Goal: Transaction & Acquisition: Purchase product/service

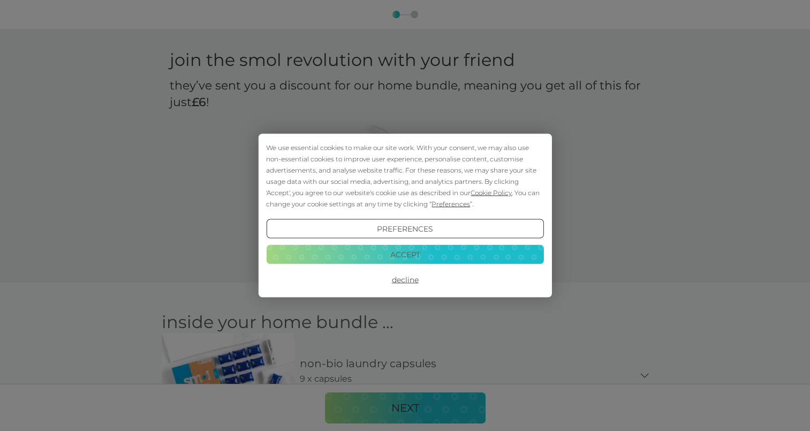
click at [370, 246] on button "Accept" at bounding box center [404, 253] width 277 height 19
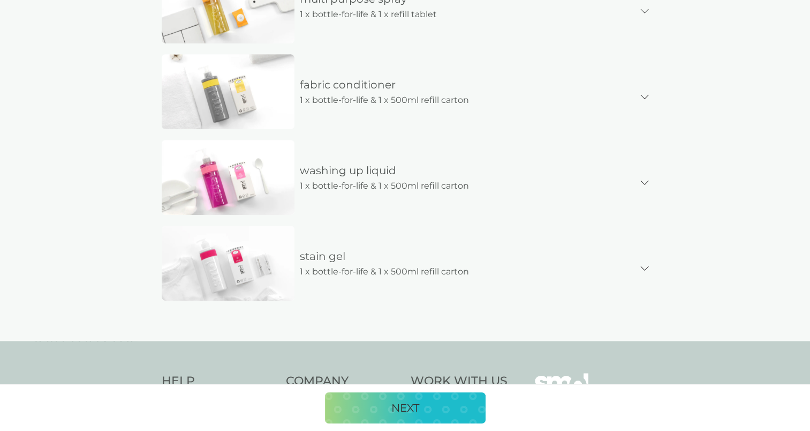
scroll to position [686, 0]
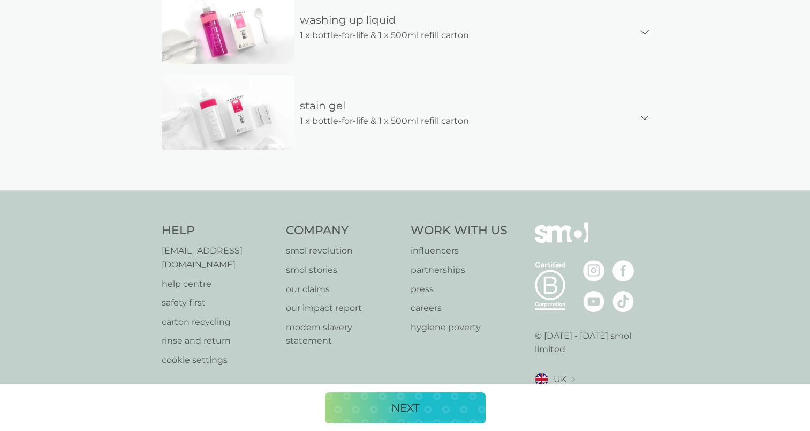
click at [444, 409] on div "NEXT" at bounding box center [405, 407] width 139 height 17
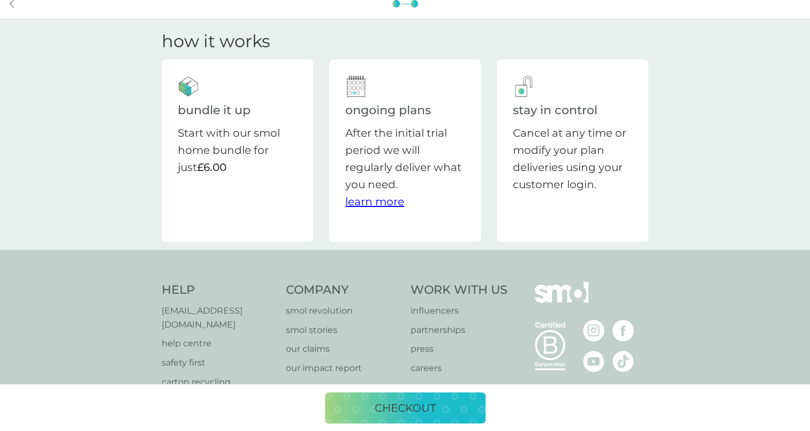
scroll to position [0, 0]
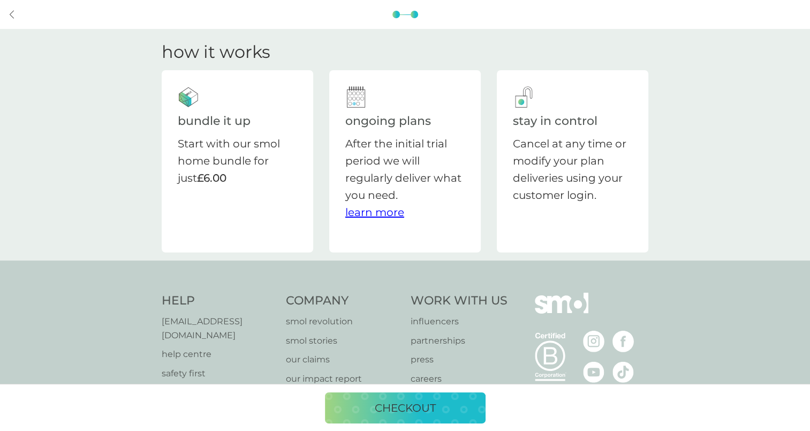
click at [426, 403] on p "checkout" at bounding box center [405, 407] width 61 height 17
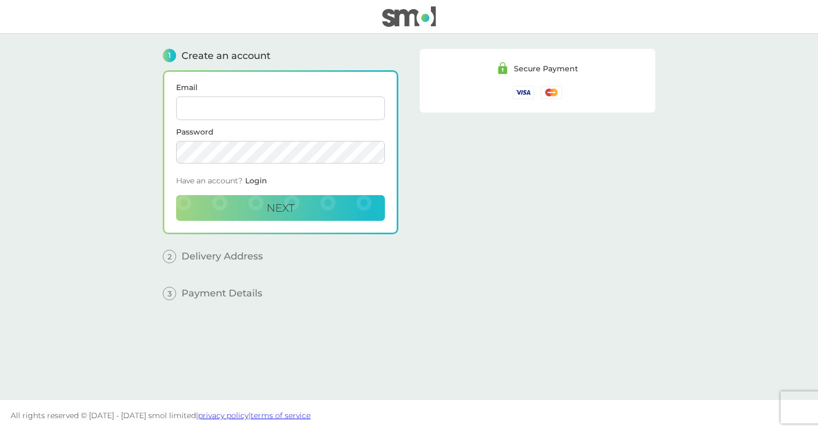
click at [239, 109] on input "Email" at bounding box center [280, 108] width 209 height 24
type input "[EMAIL_ADDRESS][DOMAIN_NAME]"
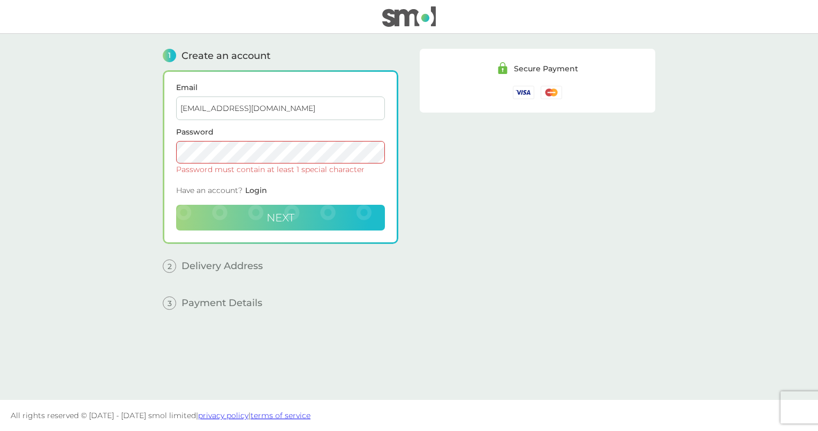
click at [245, 221] on button "Next" at bounding box center [280, 218] width 209 height 26
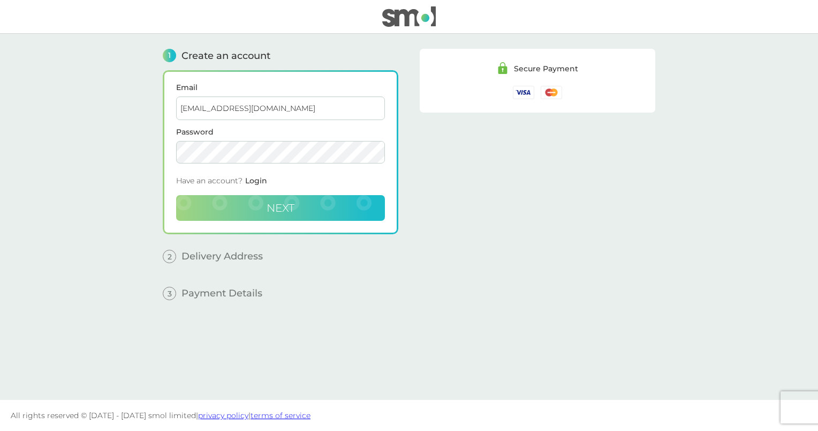
click at [315, 205] on button "Next" at bounding box center [280, 208] width 209 height 26
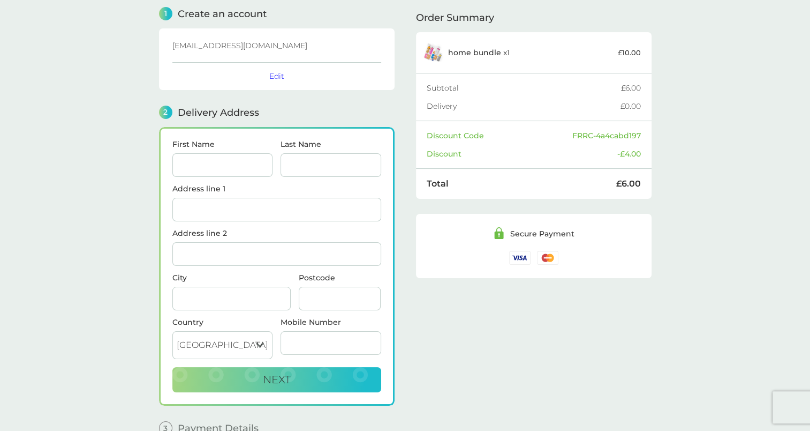
scroll to position [96, 0]
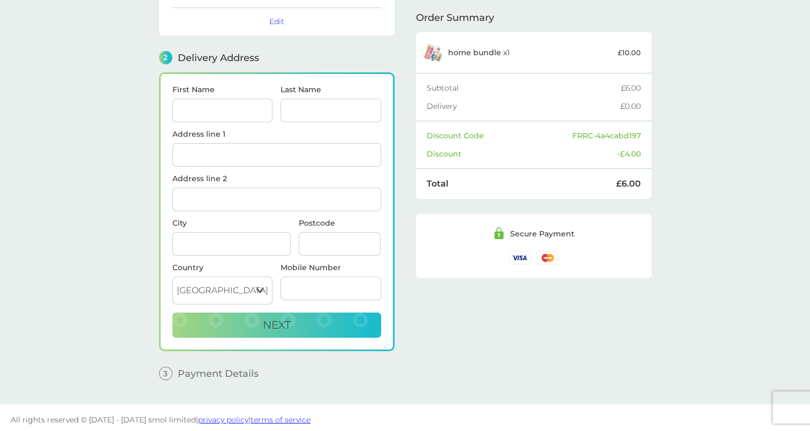
click at [236, 116] on input "First Name" at bounding box center [222, 111] width 101 height 24
type input "[PERSON_NAME]"
type input "Rookes"
type input "[STREET_ADDRESS]"
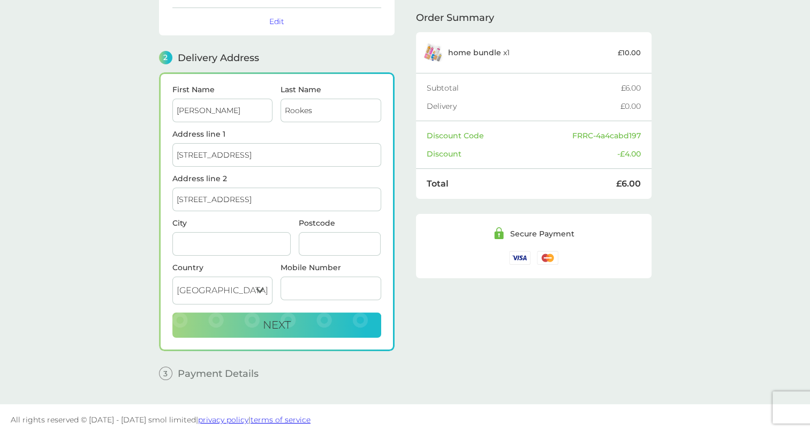
type input "BINGLEY"
type input "BD16 1EF"
type input "07910760570"
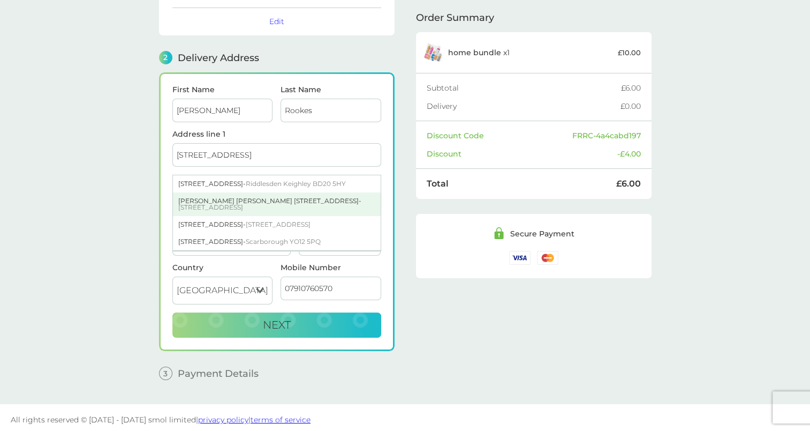
click at [249, 201] on div "[PERSON_NAME] [PERSON_NAME] [STREET_ADDRESS]" at bounding box center [277, 204] width 208 height 24
type input "[PERSON_NAME] [PERSON_NAME], [STREET_ADDRESS]"
type input "Bingley"
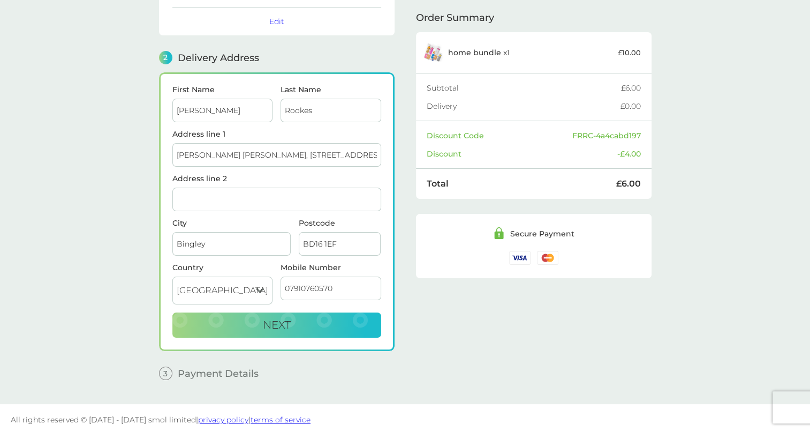
drag, startPoint x: 312, startPoint y: 150, endPoint x: 223, endPoint y: 150, distance: 88.4
click at [223, 150] on input "[PERSON_NAME] [PERSON_NAME], [STREET_ADDRESS]" at bounding box center [276, 155] width 209 height 24
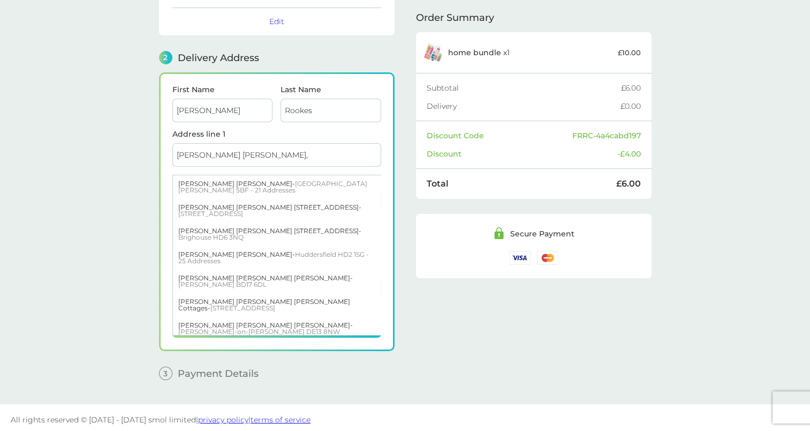
type input "[PERSON_NAME] [PERSON_NAME],"
click at [134, 153] on main "1 Create an account [EMAIL_ADDRESS][DOMAIN_NAME] Edit 2 Delivery Address First …" at bounding box center [405, 170] width 810 height 466
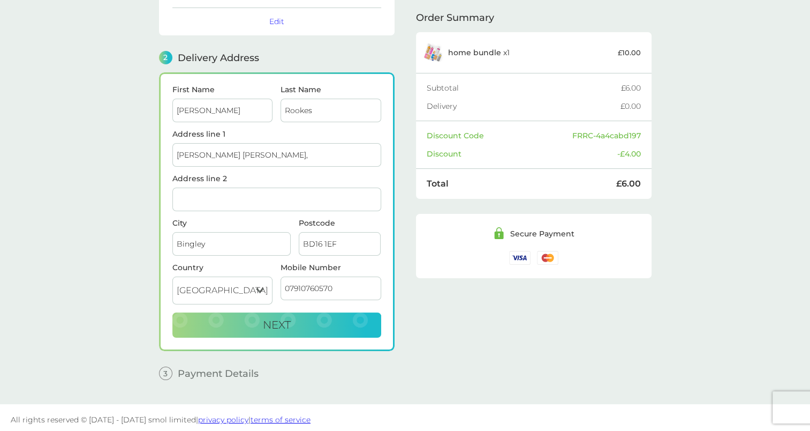
click at [195, 192] on input "Address line 2" at bounding box center [276, 199] width 209 height 24
paste input "[STREET_ADDRESS]"
type input "[STREET_ADDRESS]"
click at [127, 201] on main "1 Create an account [EMAIL_ADDRESS][DOMAIN_NAME] Edit 2 Delivery Address First …" at bounding box center [405, 170] width 810 height 466
click at [323, 319] on button "Next" at bounding box center [276, 325] width 209 height 26
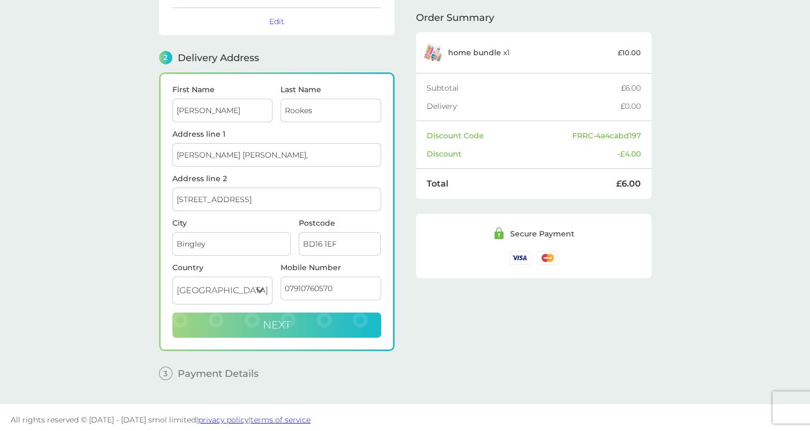
checkbox input "true"
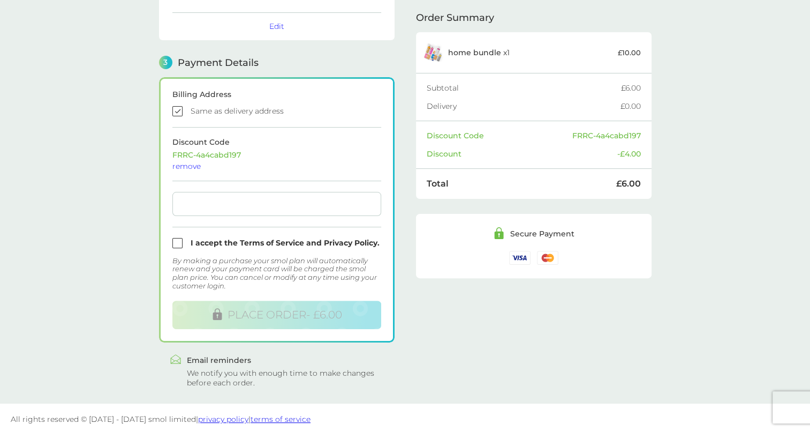
scroll to position [268, 0]
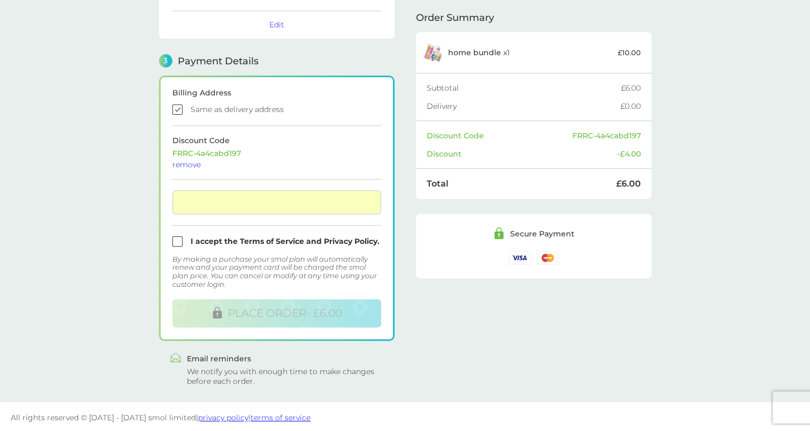
click at [180, 236] on input "checkbox" at bounding box center [276, 241] width 209 height 10
checkbox input "true"
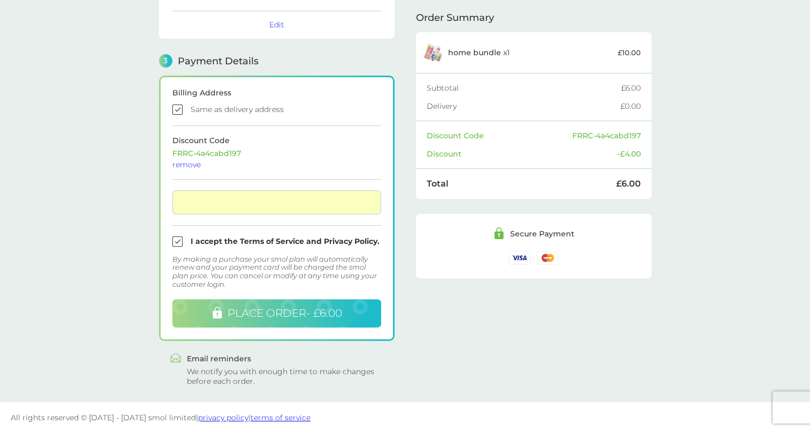
click at [281, 311] on span "PLACE ORDER - £6.00" at bounding box center [285, 312] width 115 height 13
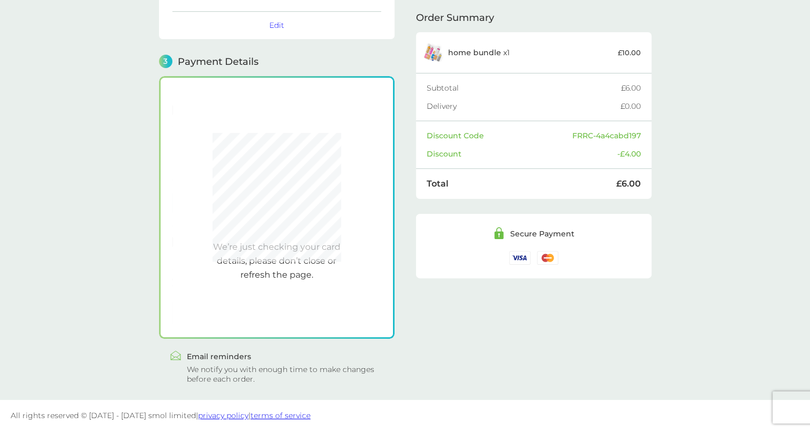
scroll to position [266, 0]
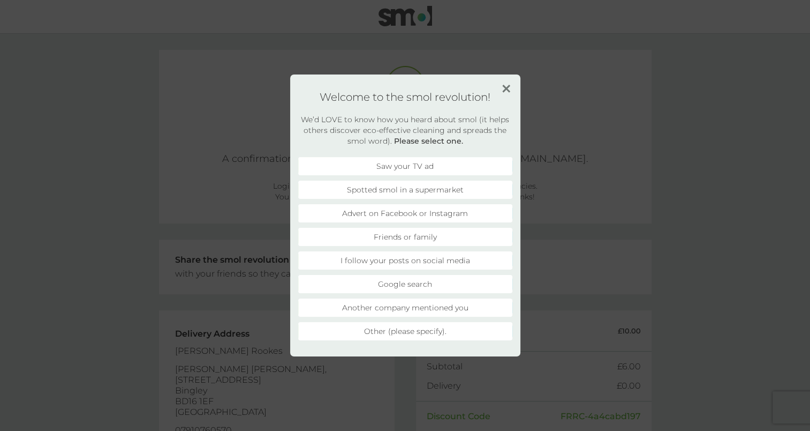
click at [434, 238] on li "Friends or family" at bounding box center [405, 237] width 214 height 18
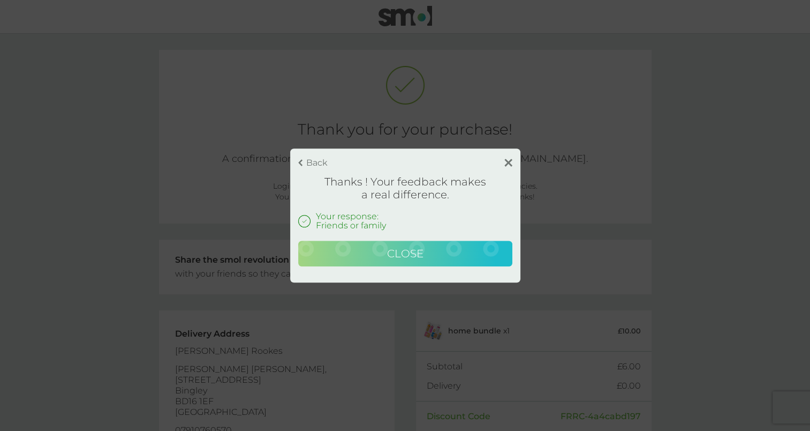
click at [465, 254] on button "Close" at bounding box center [405, 253] width 214 height 26
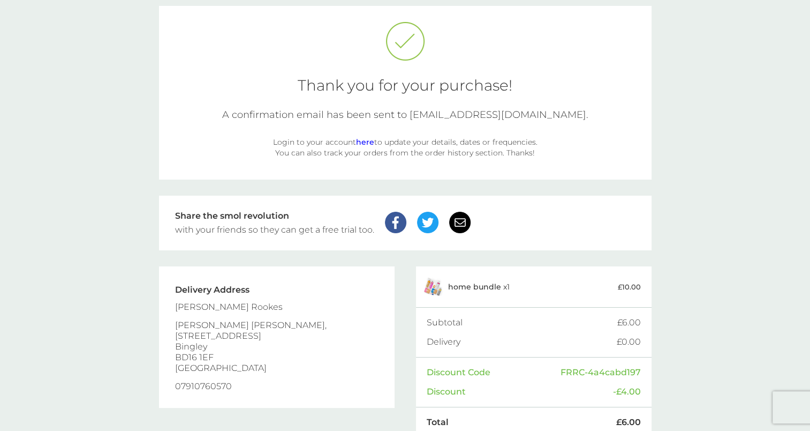
scroll to position [97, 0]
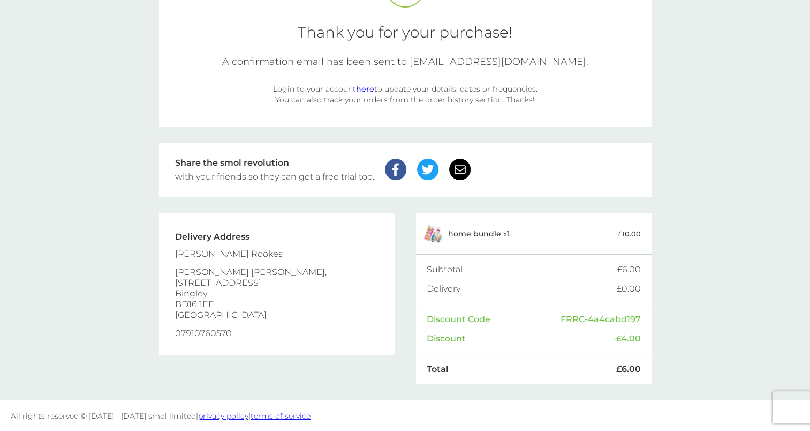
click at [368, 87] on link "here" at bounding box center [365, 89] width 18 height 10
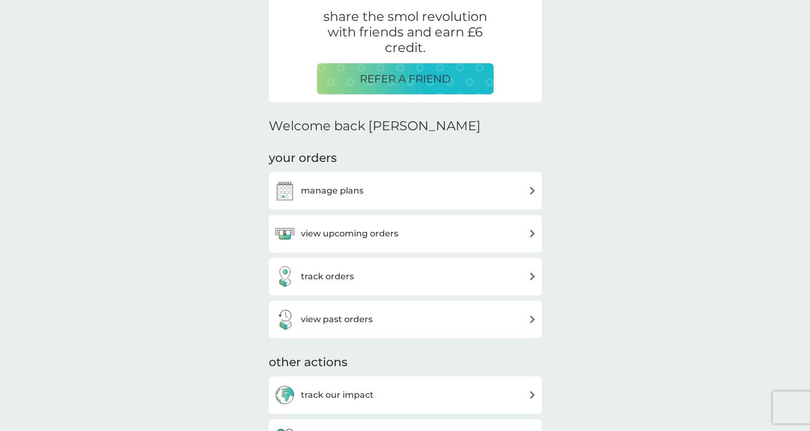
scroll to position [214, 0]
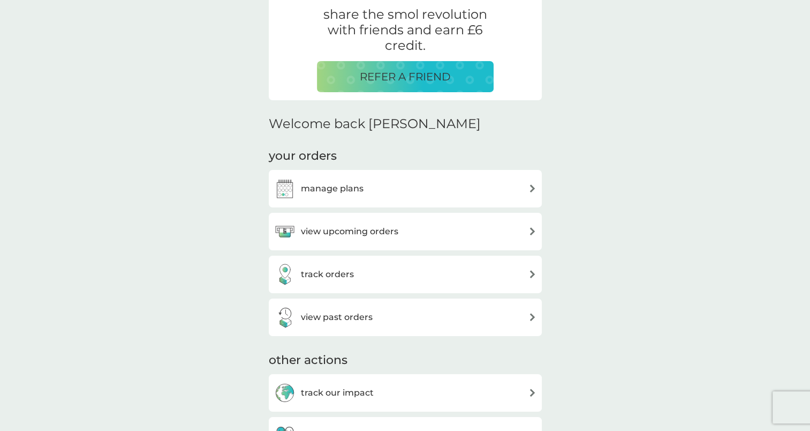
click at [531, 187] on img at bounding box center [533, 188] width 8 height 8
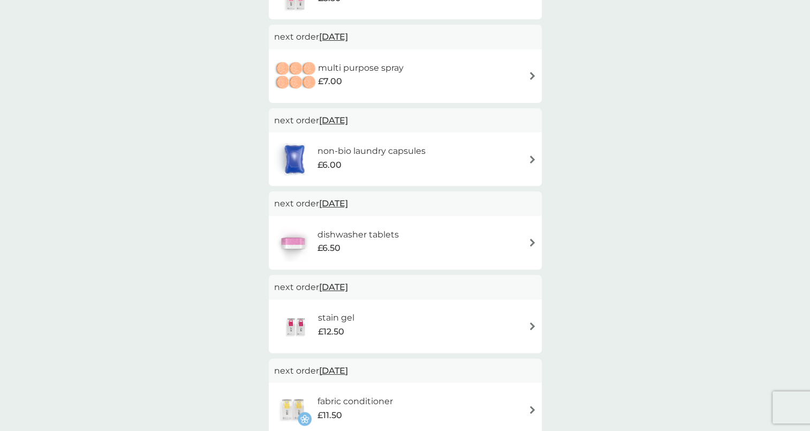
scroll to position [375, 0]
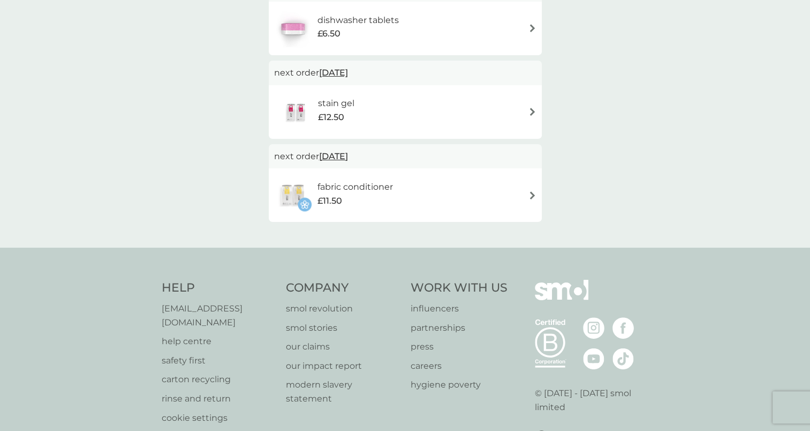
click at [345, 156] on span "10 Nov 2025" at bounding box center [333, 156] width 29 height 21
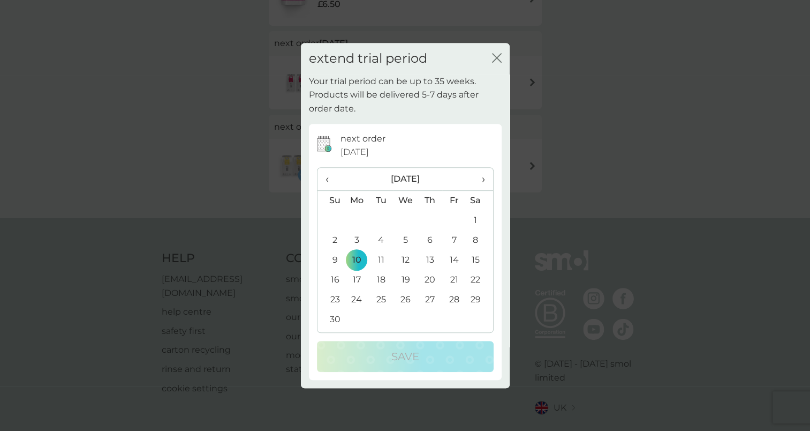
scroll to position [433, 0]
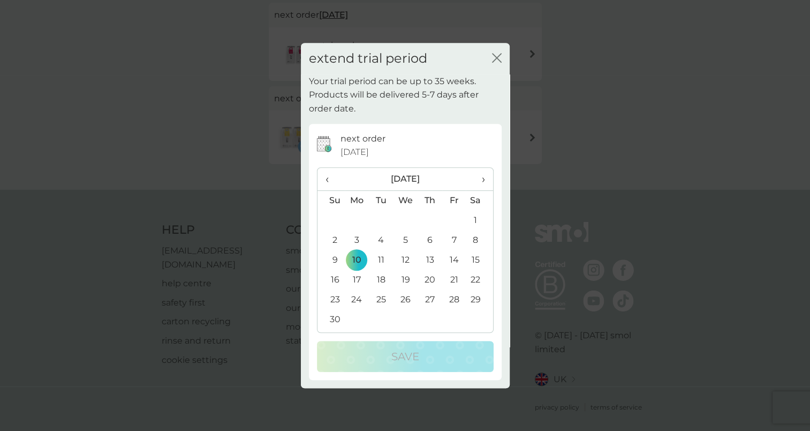
click at [497, 58] on icon "close" at bounding box center [499, 58] width 4 height 9
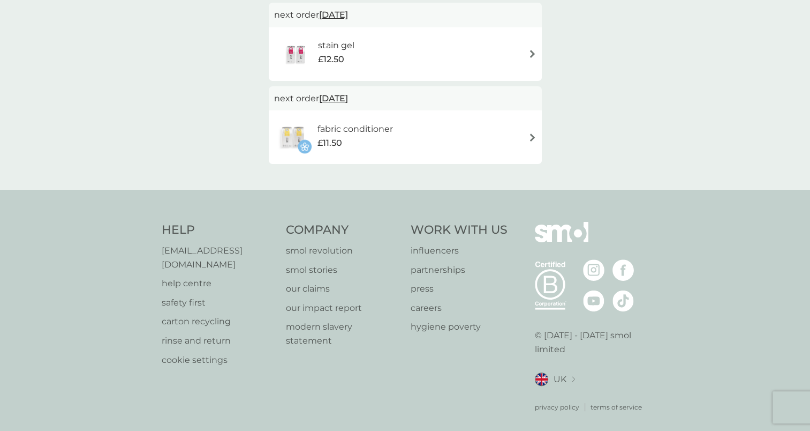
scroll to position [379, 0]
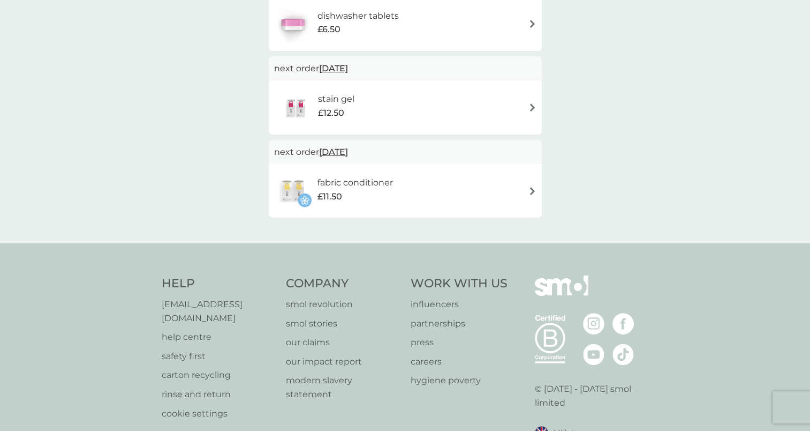
click at [533, 191] on img at bounding box center [533, 191] width 8 height 8
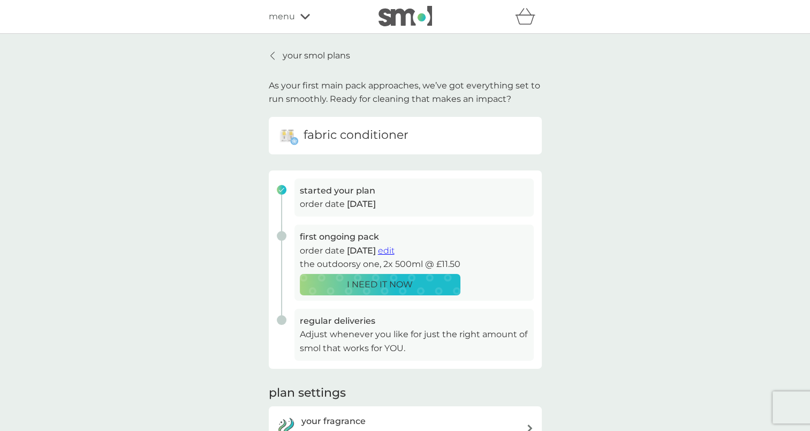
click at [300, 57] on p "your smol plans" at bounding box center [316, 56] width 67 height 14
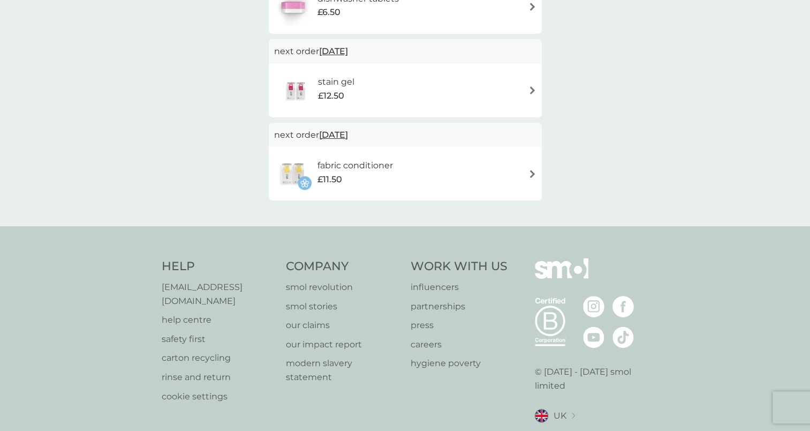
scroll to position [379, 0]
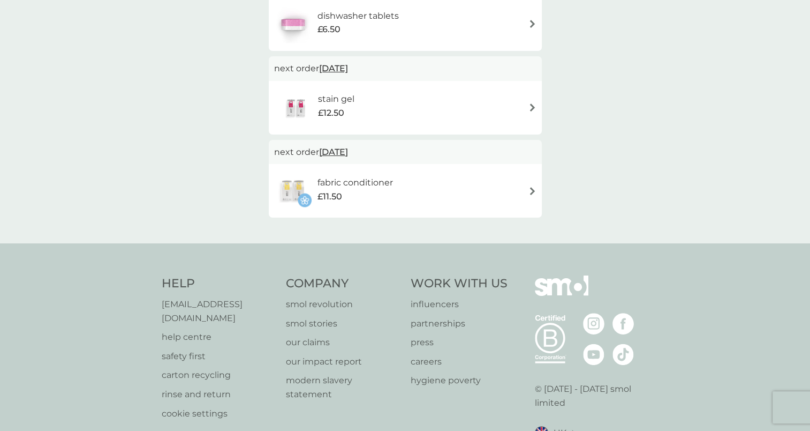
click at [302, 201] on img at bounding box center [292, 190] width 37 height 37
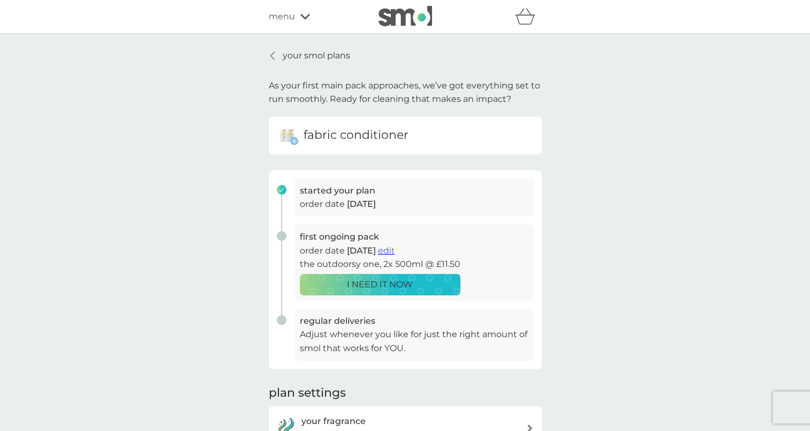
click at [392, 332] on p "Adjust whenever you like for just the right amount of smol that works for YOU." at bounding box center [414, 340] width 229 height 27
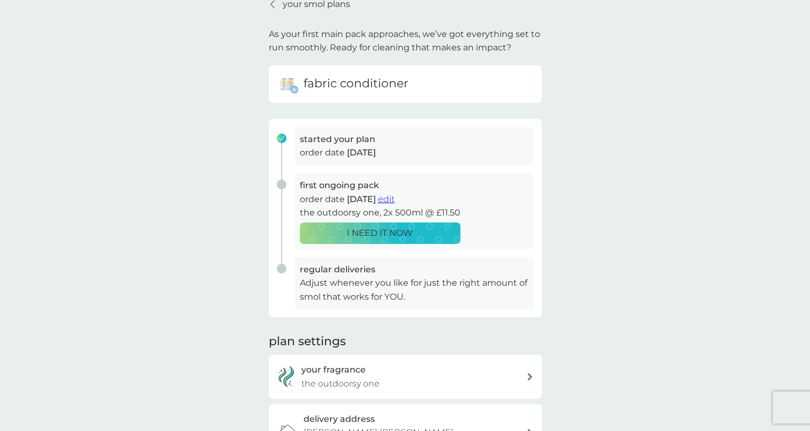
scroll to position [107, 0]
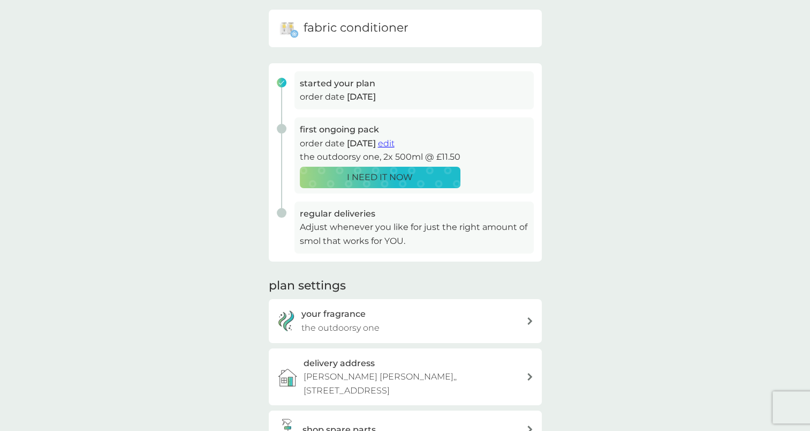
click at [395, 142] on span "edit" at bounding box center [386, 143] width 17 height 10
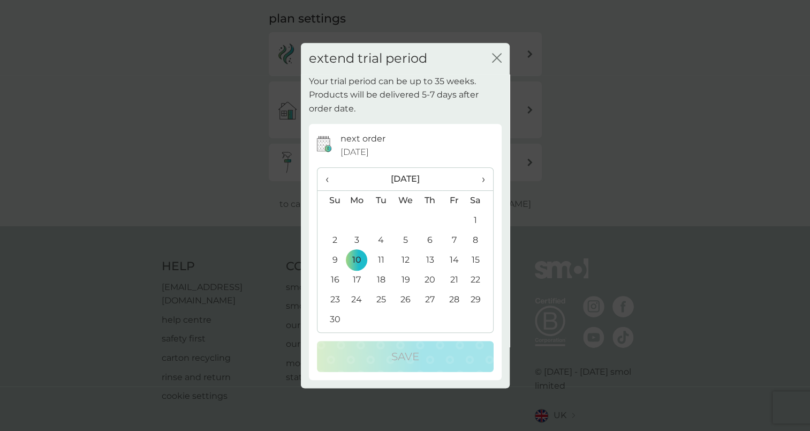
scroll to position [375, 0]
click at [499, 51] on div "extend trial period close" at bounding box center [405, 59] width 209 height 32
click at [495, 62] on icon "close" at bounding box center [497, 58] width 10 height 10
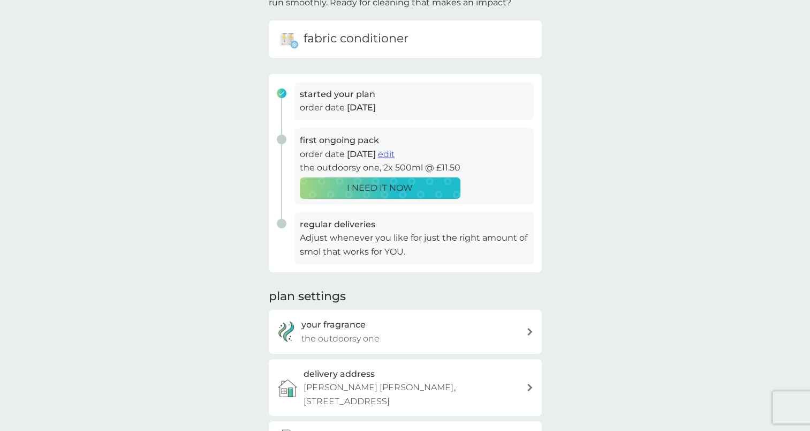
scroll to position [0, 0]
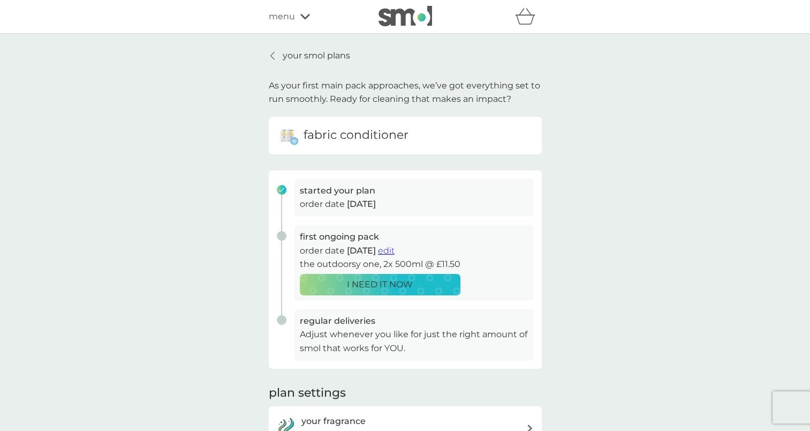
click at [295, 57] on p "your smol plans" at bounding box center [316, 56] width 67 height 14
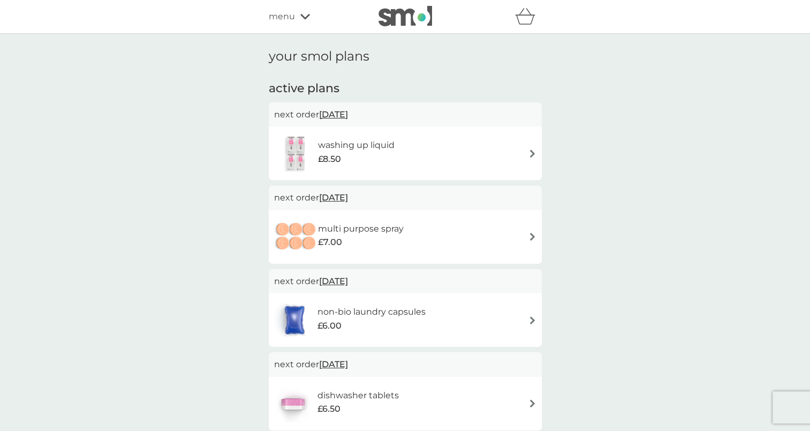
click at [337, 224] on h6 "multi purpose spray" at bounding box center [361, 229] width 86 height 14
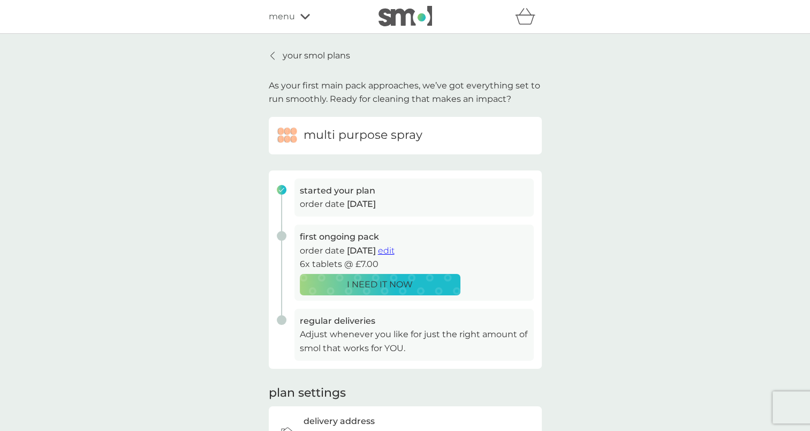
click at [375, 138] on h6 "multi purpose spray" at bounding box center [363, 135] width 119 height 17
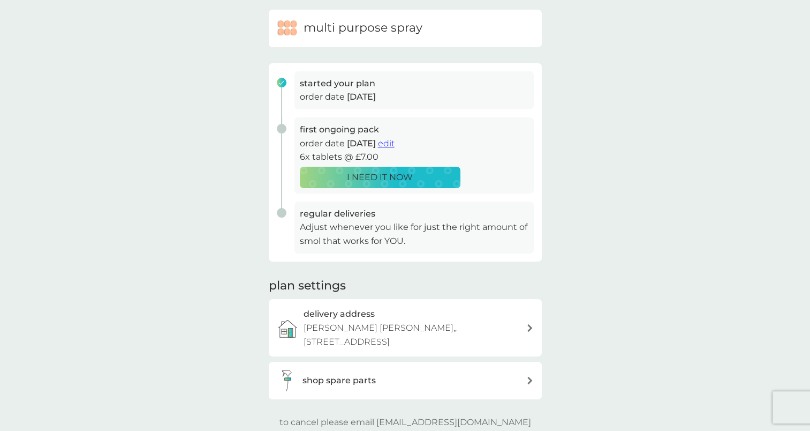
click at [395, 144] on span "edit" at bounding box center [386, 143] width 17 height 10
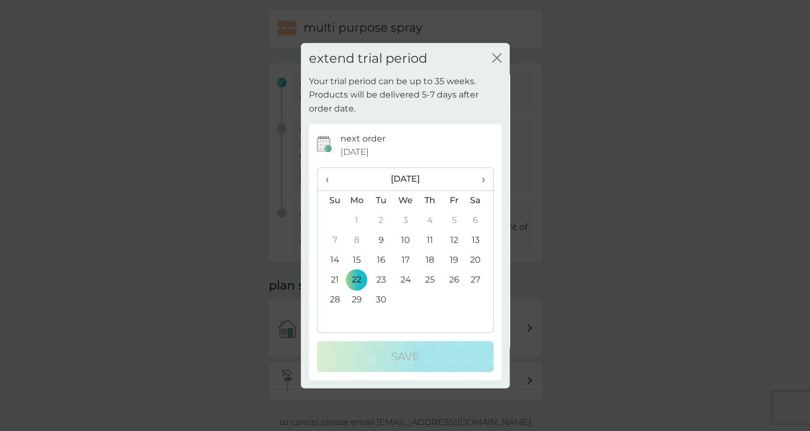
click at [482, 179] on span "›" at bounding box center [479, 179] width 11 height 22
click at [485, 178] on th "›" at bounding box center [479, 179] width 27 height 23
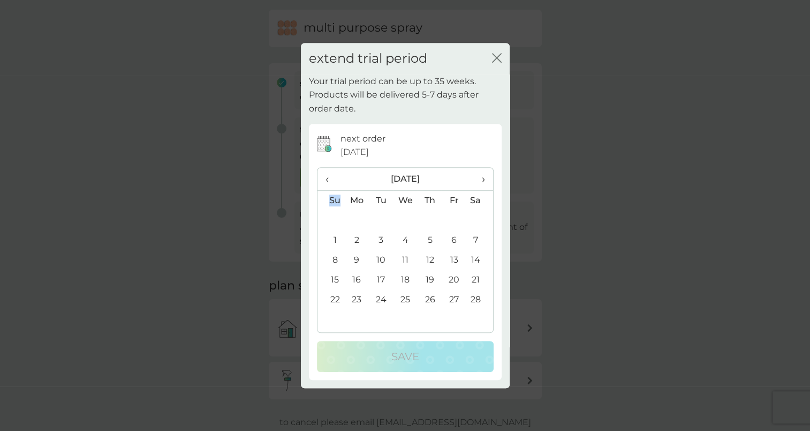
click at [481, 182] on span "›" at bounding box center [479, 179] width 11 height 22
click at [481, 178] on span "›" at bounding box center [479, 179] width 11 height 22
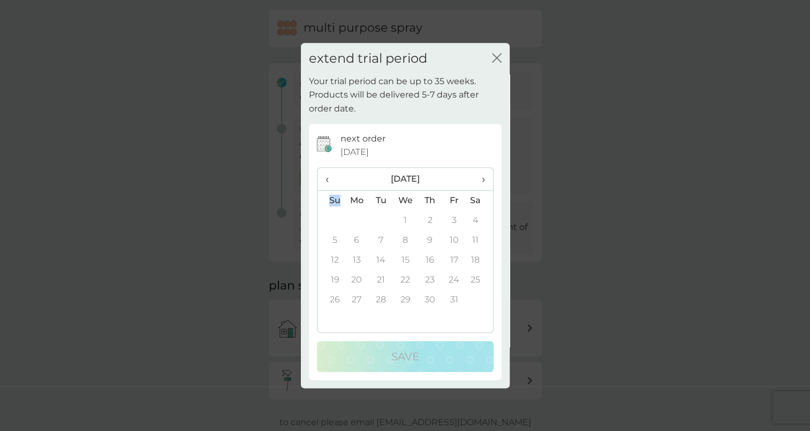
click at [326, 177] on span "‹" at bounding box center [331, 179] width 11 height 22
click at [326, 179] on span "‹" at bounding box center [331, 179] width 11 height 22
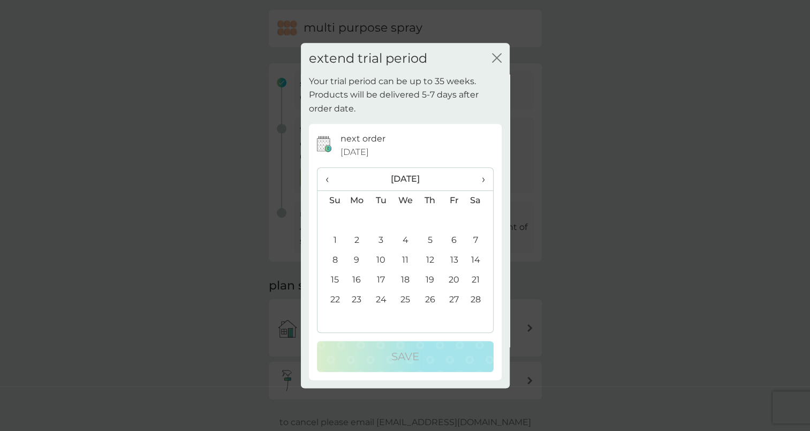
click at [334, 240] on td "1" at bounding box center [331, 240] width 27 height 20
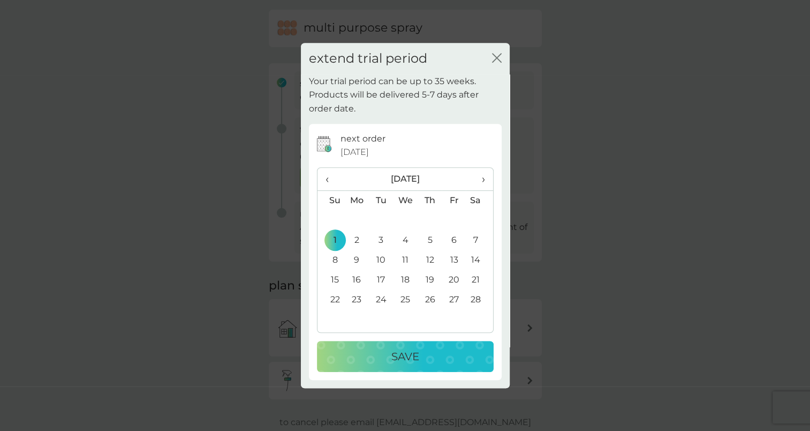
click at [413, 357] on p "Save" at bounding box center [405, 356] width 28 height 17
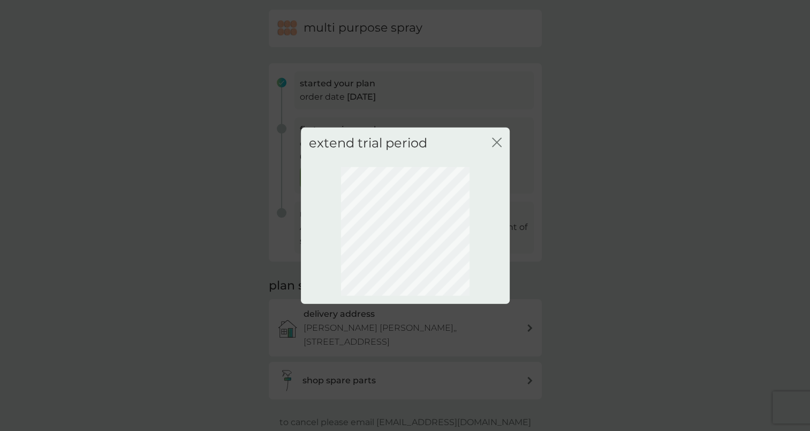
scroll to position [18, 0]
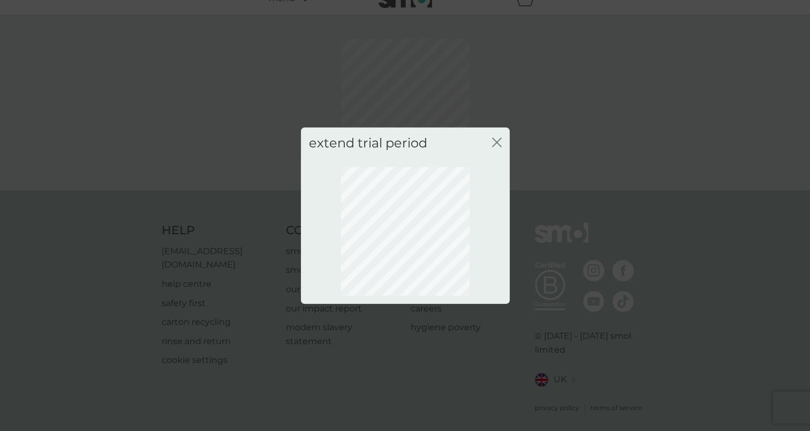
click at [496, 141] on icon "close" at bounding box center [495, 142] width 4 height 9
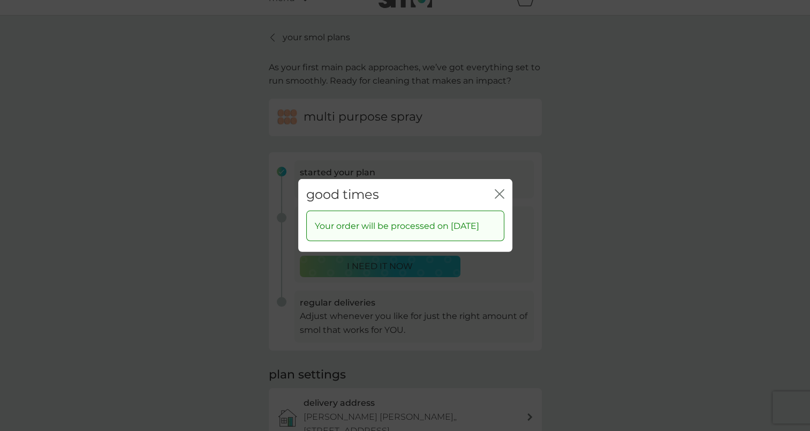
click at [582, 218] on div "good times close Your order will be processed on 1 Feb 2026" at bounding box center [405, 215] width 810 height 431
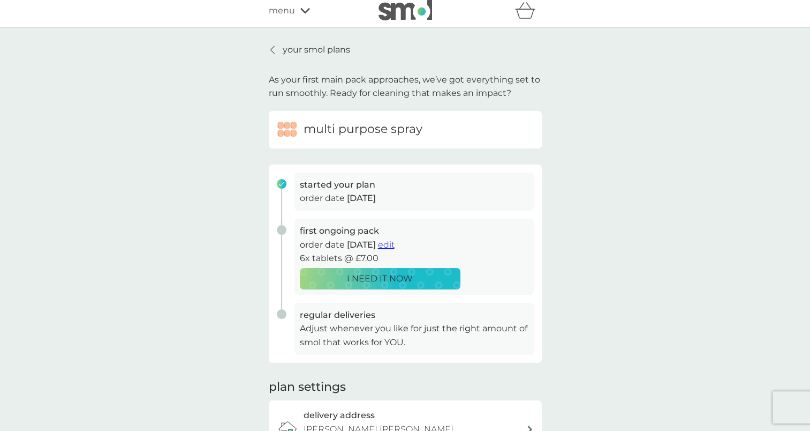
scroll to position [0, 0]
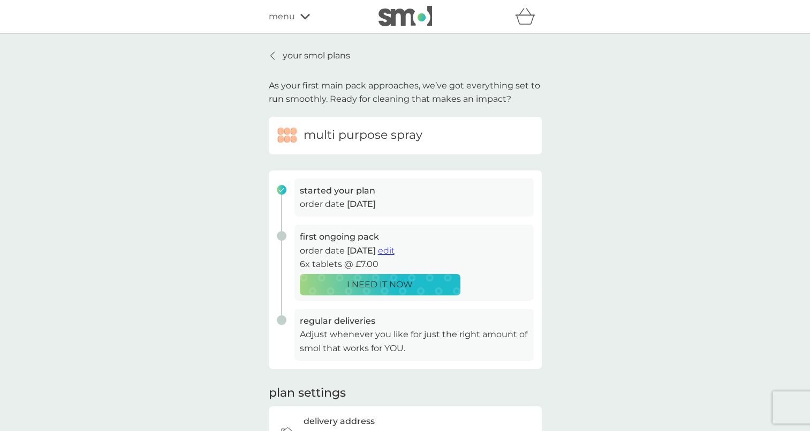
click at [300, 56] on p "your smol plans" at bounding box center [316, 56] width 67 height 14
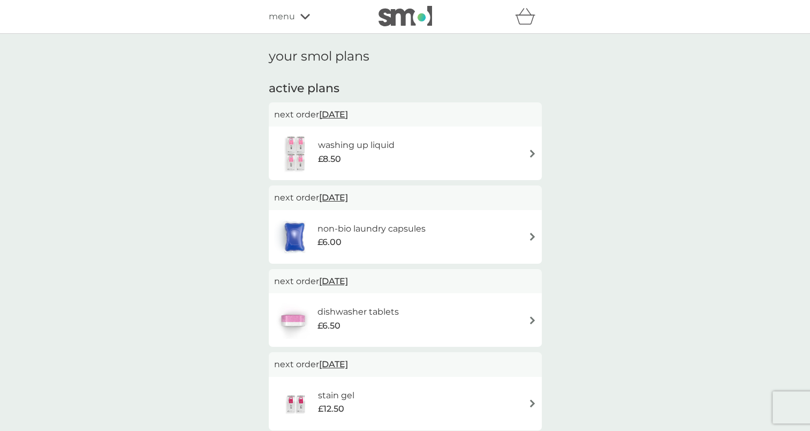
click at [405, 227] on h6 "non-bio laundry capsules" at bounding box center [372, 229] width 108 height 14
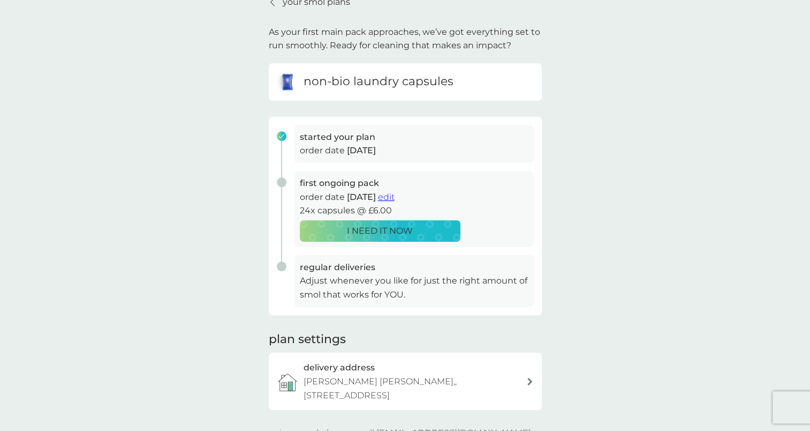
scroll to position [54, 0]
click at [395, 199] on span "edit" at bounding box center [386, 197] width 17 height 10
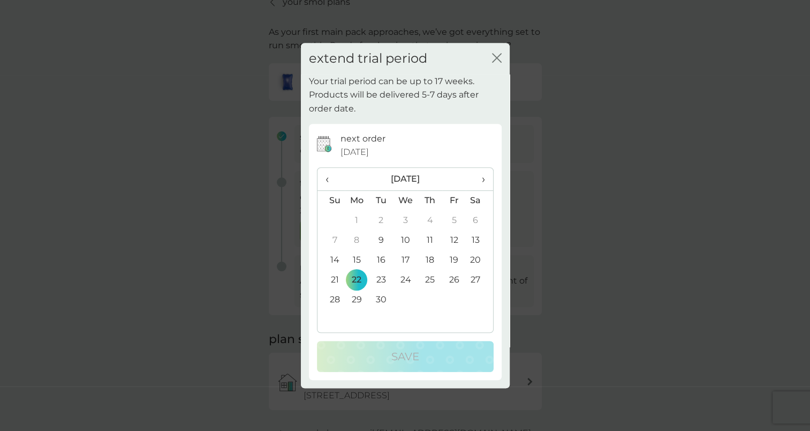
click at [482, 182] on span "›" at bounding box center [479, 179] width 11 height 22
click at [426, 218] on td "1" at bounding box center [430, 220] width 24 height 20
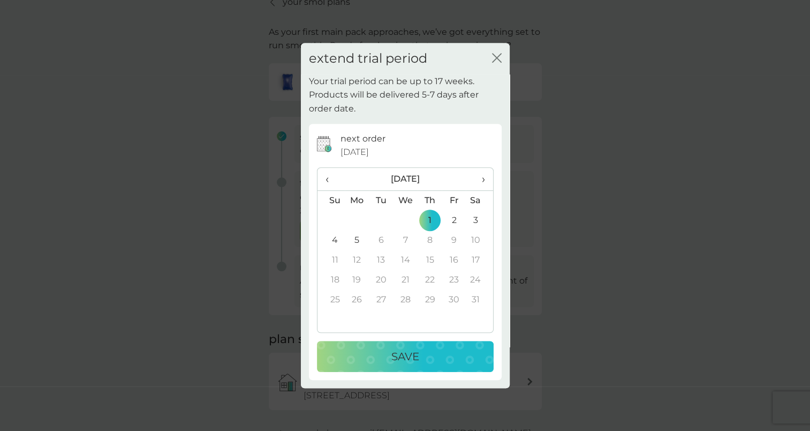
click at [446, 362] on div "Save" at bounding box center [405, 356] width 155 height 17
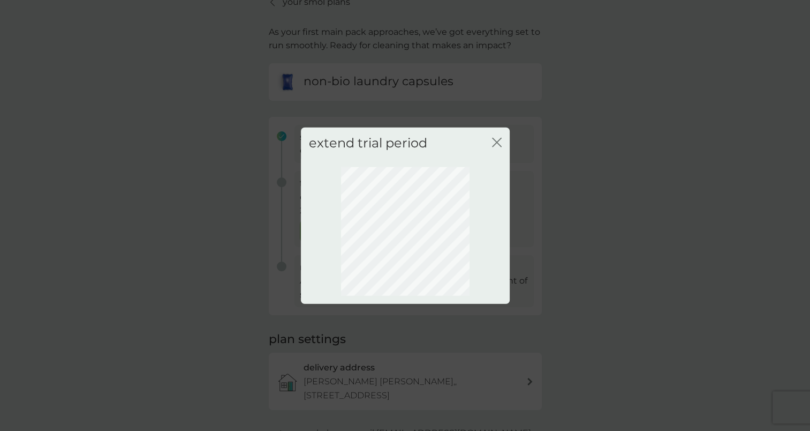
click at [496, 143] on icon "close" at bounding box center [495, 142] width 4 height 9
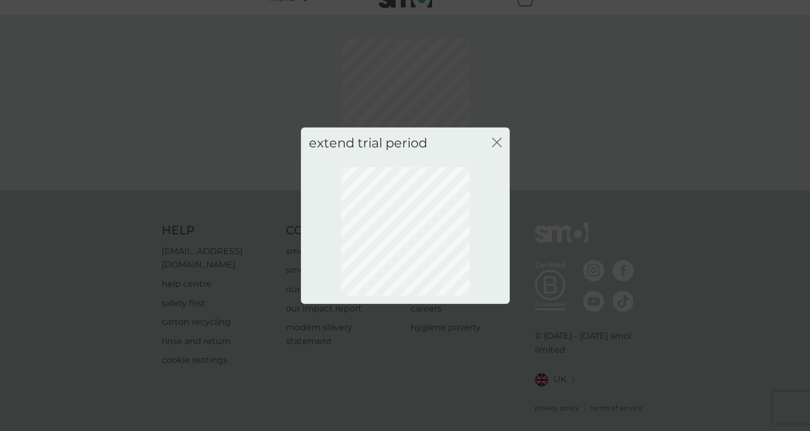
click at [576, 161] on div "extend trial period close" at bounding box center [405, 215] width 810 height 431
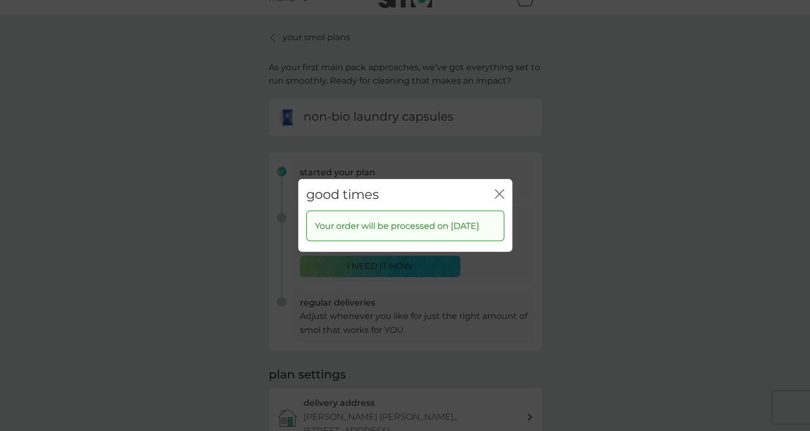
click at [599, 199] on div "good times close Your order will be processed on 1 Jan 2026" at bounding box center [405, 215] width 810 height 431
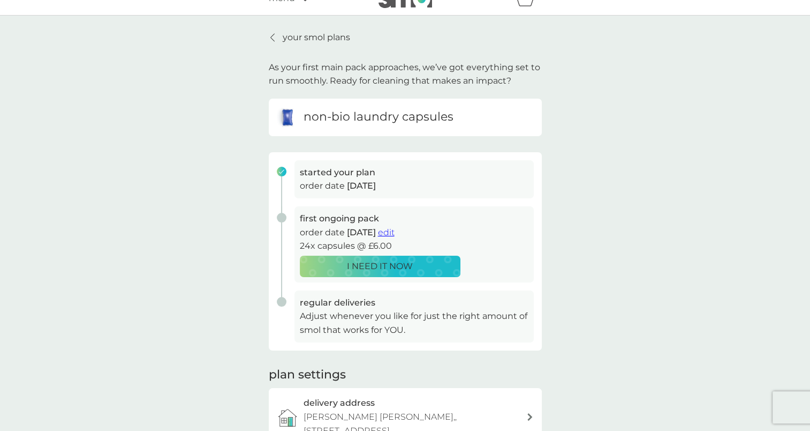
scroll to position [0, 0]
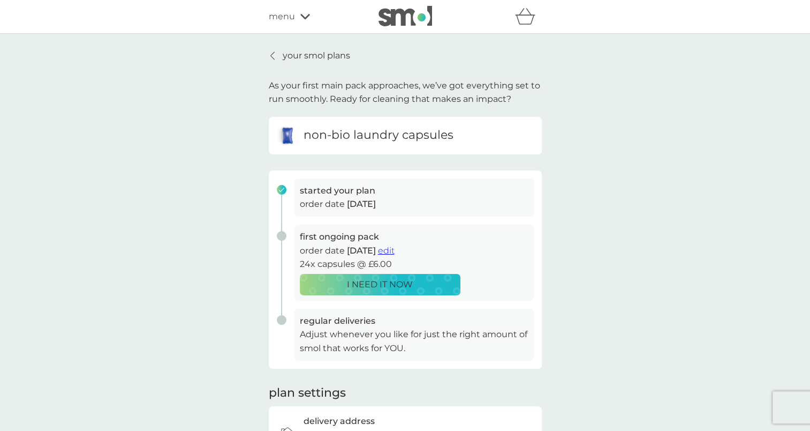
click at [331, 55] on p "your smol plans" at bounding box center [316, 56] width 67 height 14
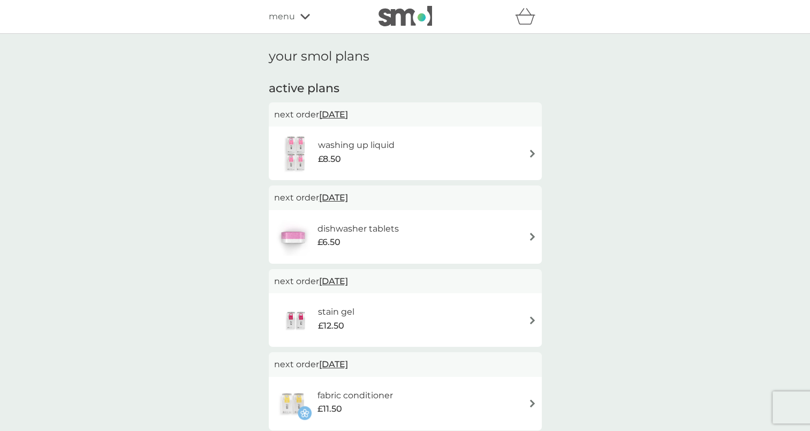
click at [293, 150] on img at bounding box center [296, 152] width 44 height 37
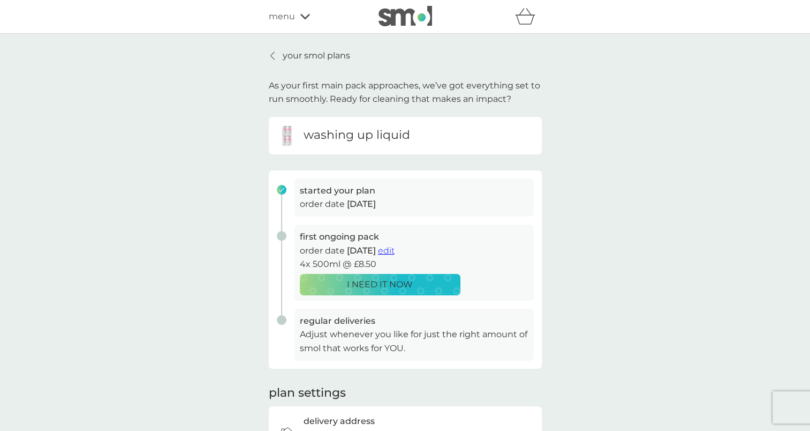
click at [395, 251] on span "edit" at bounding box center [386, 250] width 17 height 10
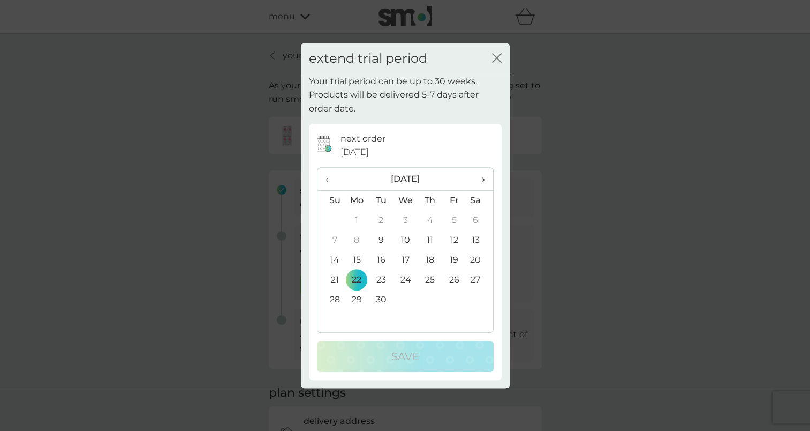
click at [481, 179] on span "›" at bounding box center [479, 179] width 11 height 22
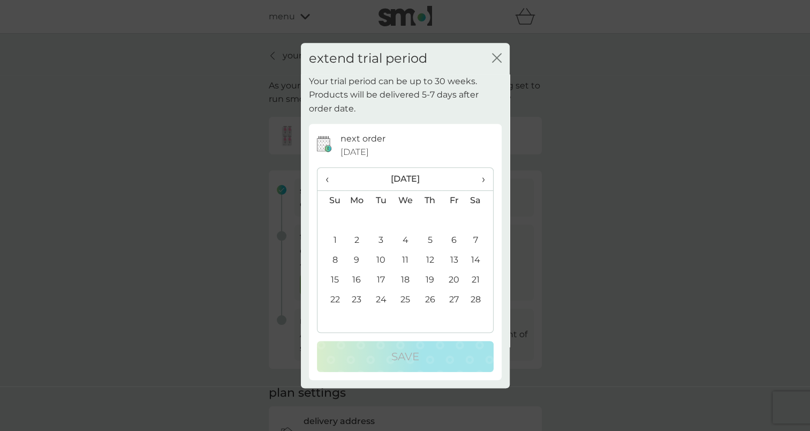
click at [481, 179] on span "›" at bounding box center [479, 179] width 11 height 22
click at [405, 218] on td "1" at bounding box center [405, 220] width 25 height 20
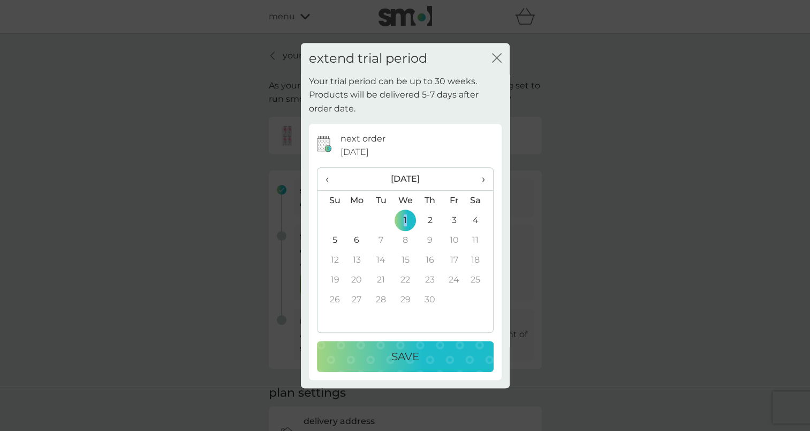
click at [398, 354] on p "Save" at bounding box center [405, 356] width 28 height 17
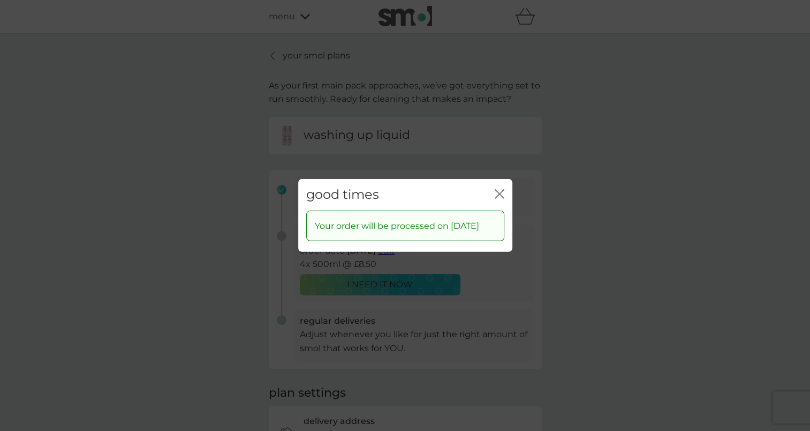
click at [497, 193] on icon "close" at bounding box center [500, 194] width 10 height 10
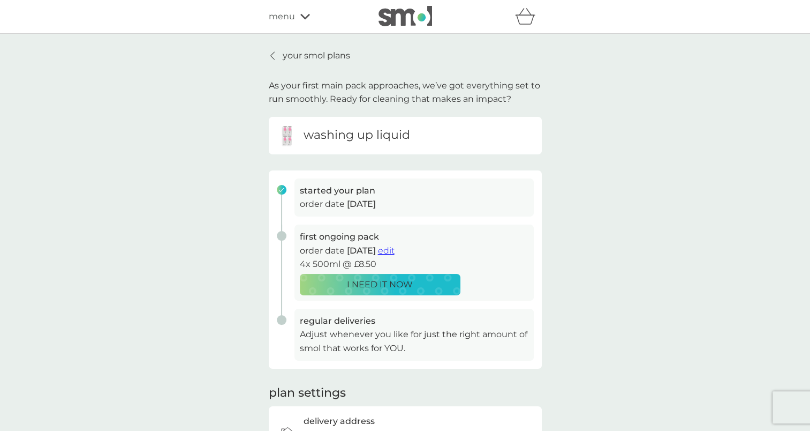
click at [307, 56] on p "your smol plans" at bounding box center [316, 56] width 67 height 14
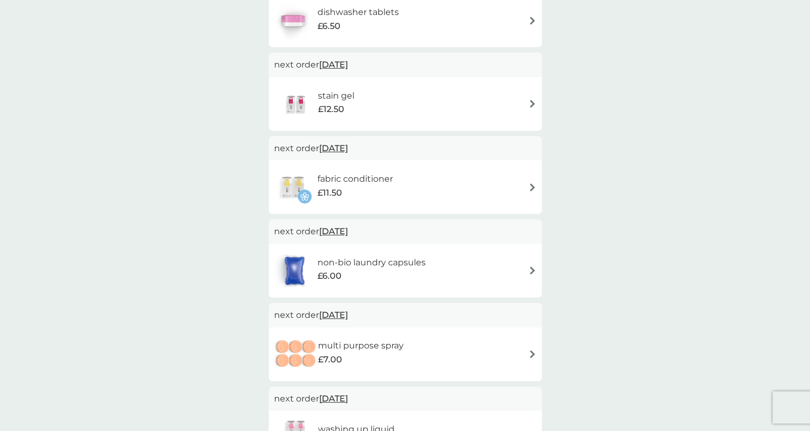
scroll to position [161, 0]
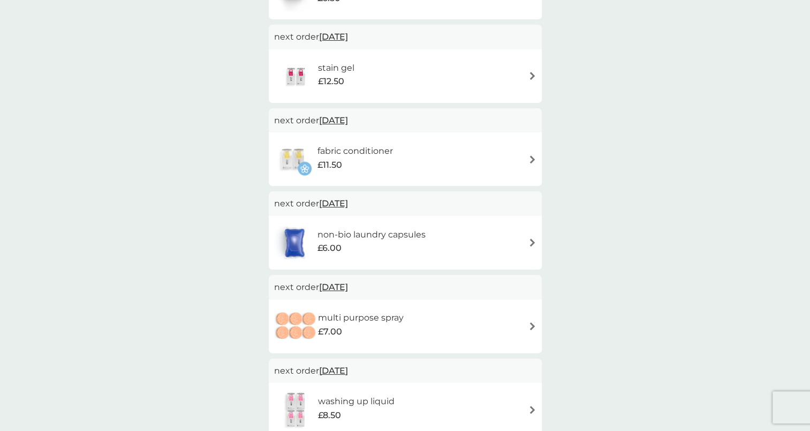
click at [348, 116] on span "10 Nov 2025" at bounding box center [333, 120] width 29 height 21
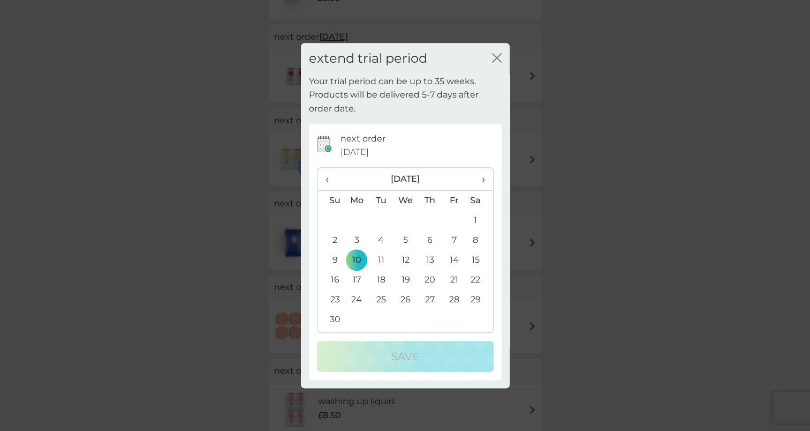
click at [484, 175] on span "›" at bounding box center [479, 179] width 11 height 22
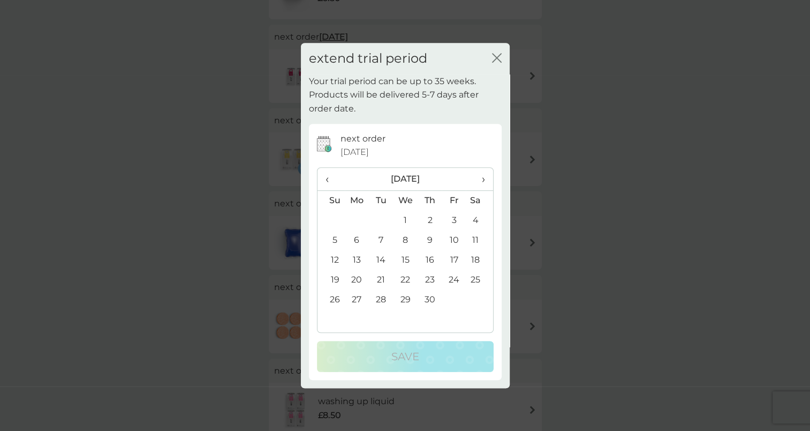
click at [484, 175] on span "›" at bounding box center [479, 179] width 11 height 22
click at [356, 255] on td "11" at bounding box center [357, 260] width 25 height 20
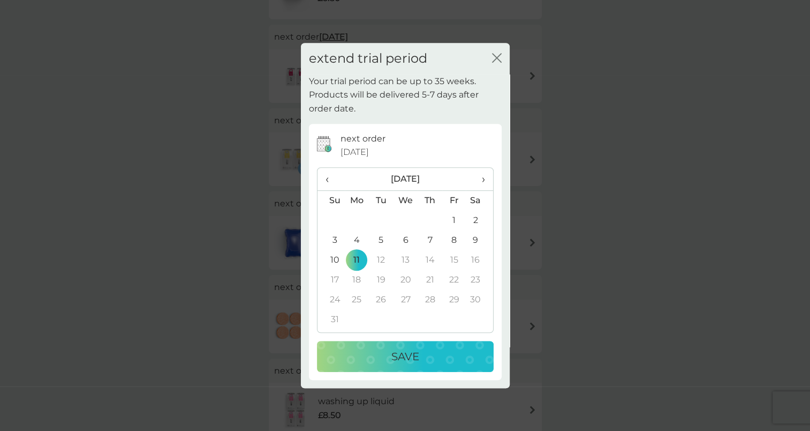
drag, startPoint x: 423, startPoint y: 349, endPoint x: 427, endPoint y: 339, distance: 10.8
click at [422, 349] on div "Save" at bounding box center [405, 356] width 155 height 17
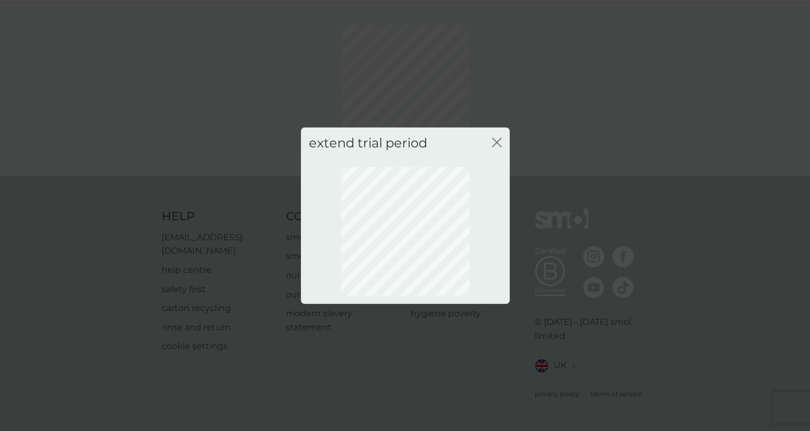
scroll to position [18, 0]
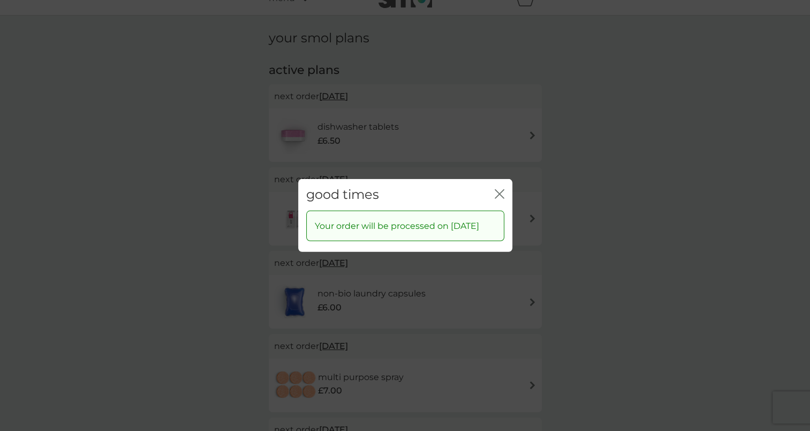
click at [502, 189] on icon "close" at bounding box center [500, 194] width 10 height 10
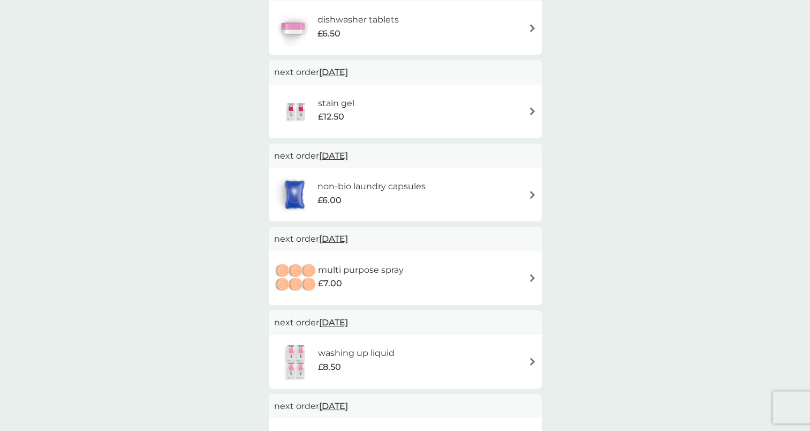
scroll to position [0, 0]
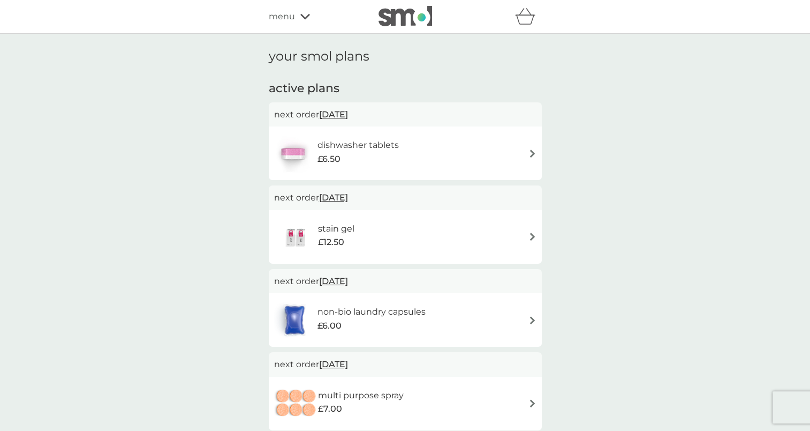
click at [290, 17] on span "menu" at bounding box center [282, 17] width 26 height 14
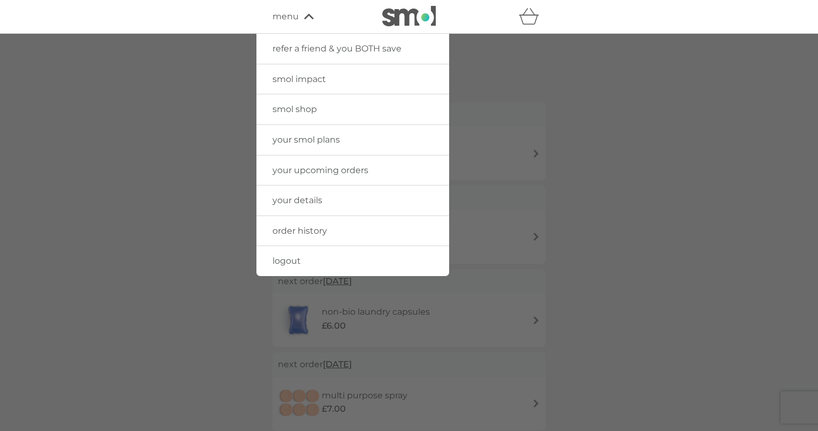
drag, startPoint x: 320, startPoint y: 138, endPoint x: 330, endPoint y: 138, distance: 10.2
click at [320, 138] on span "your smol plans" at bounding box center [306, 139] width 67 height 10
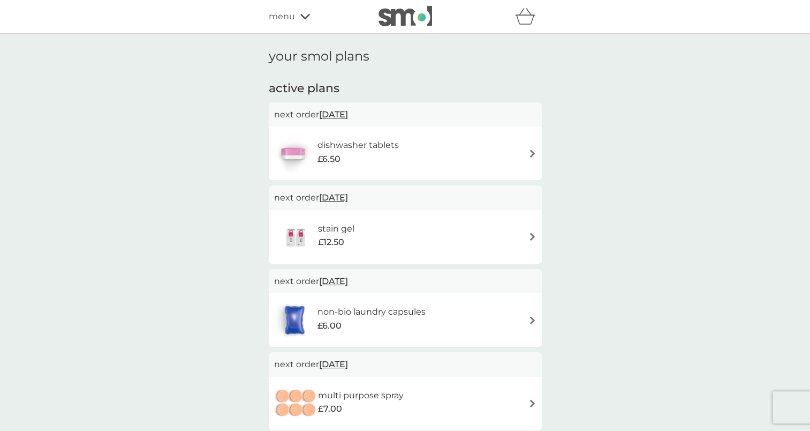
click at [303, 16] on icon at bounding box center [305, 16] width 10 height 6
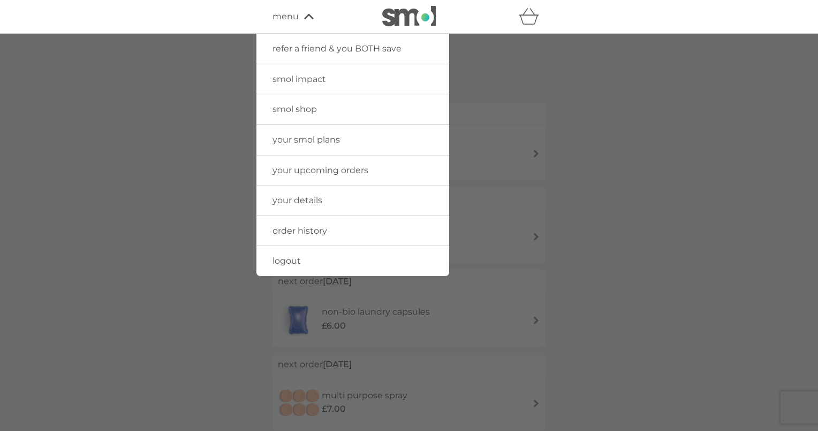
click at [298, 137] on span "your smol plans" at bounding box center [306, 139] width 67 height 10
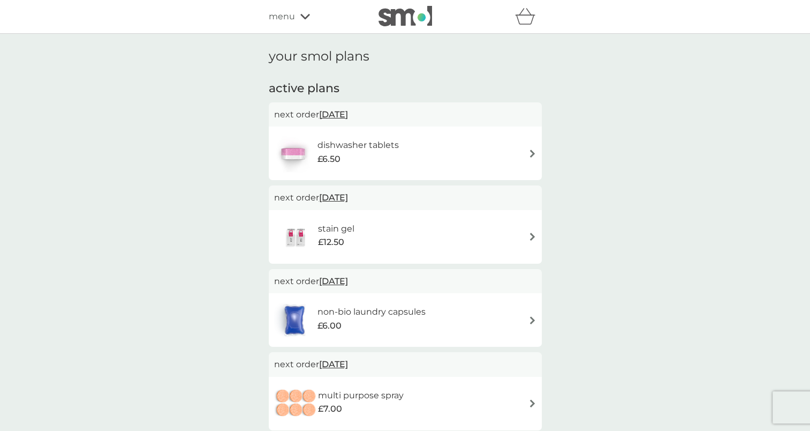
click at [296, 18] on div "menu" at bounding box center [314, 17] width 91 height 14
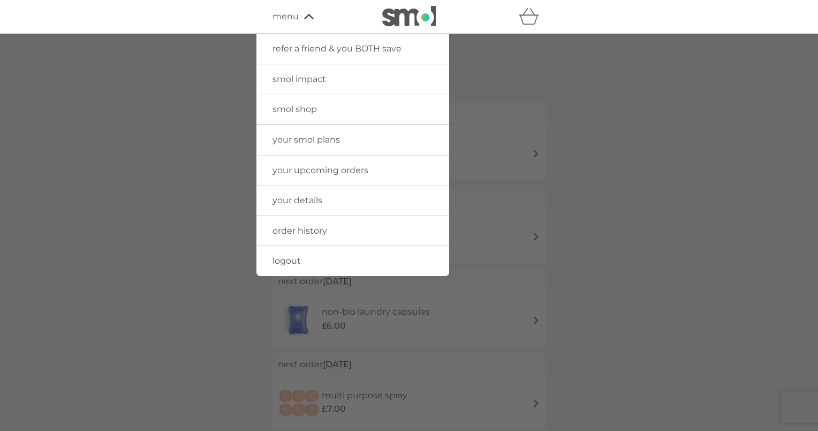
drag, startPoint x: 288, startPoint y: 111, endPoint x: 313, endPoint y: 110, distance: 25.7
click at [288, 111] on span "smol shop" at bounding box center [295, 109] width 44 height 10
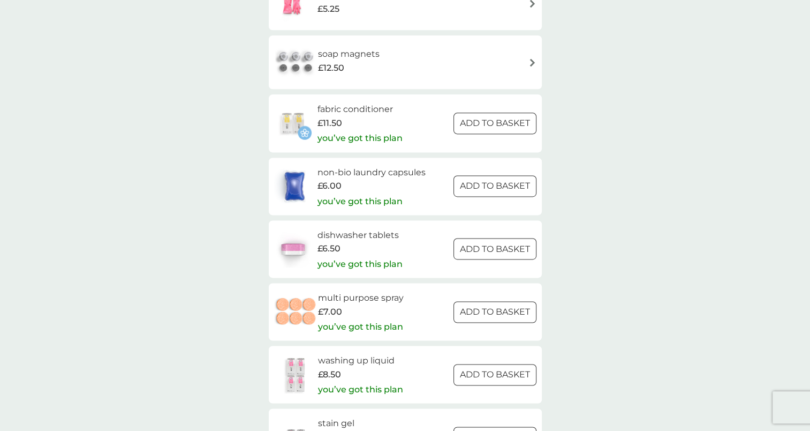
scroll to position [1392, 0]
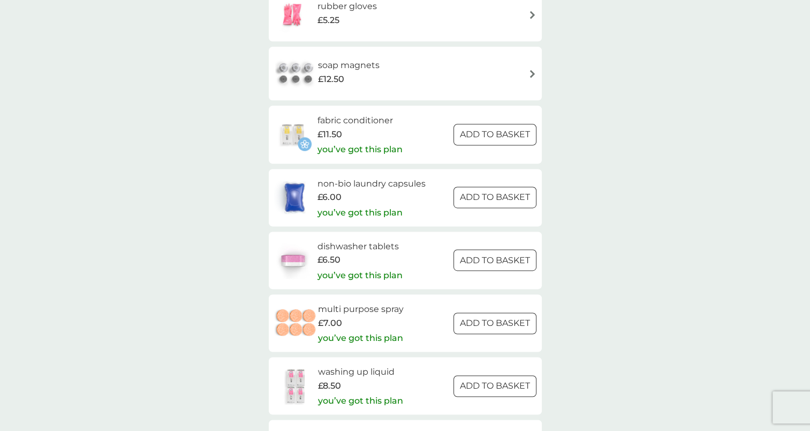
click at [337, 148] on p "you’ve got this plan" at bounding box center [360, 149] width 85 height 14
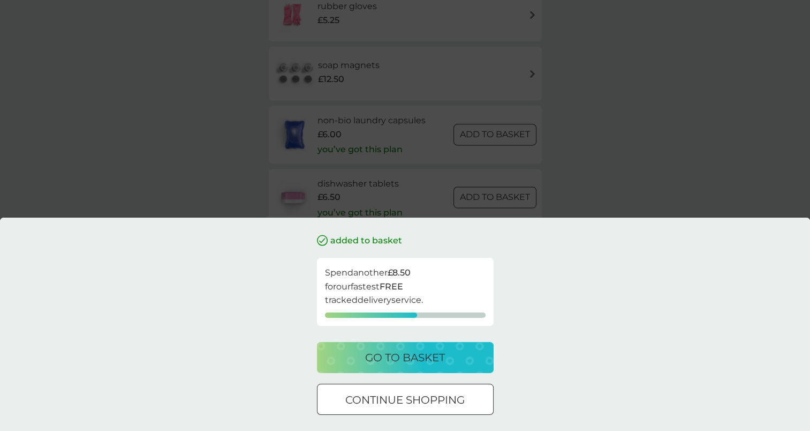
click at [615, 146] on div "added to basket Spend another £8.50 for our fastest FREE tracked delivery servi…" at bounding box center [405, 215] width 810 height 431
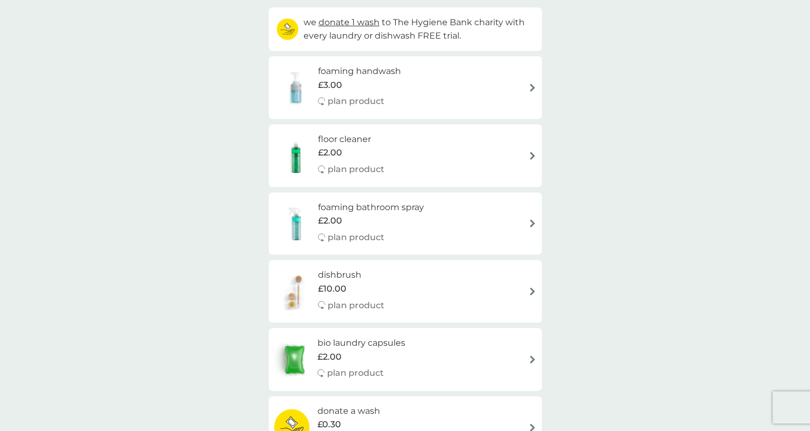
scroll to position [0, 0]
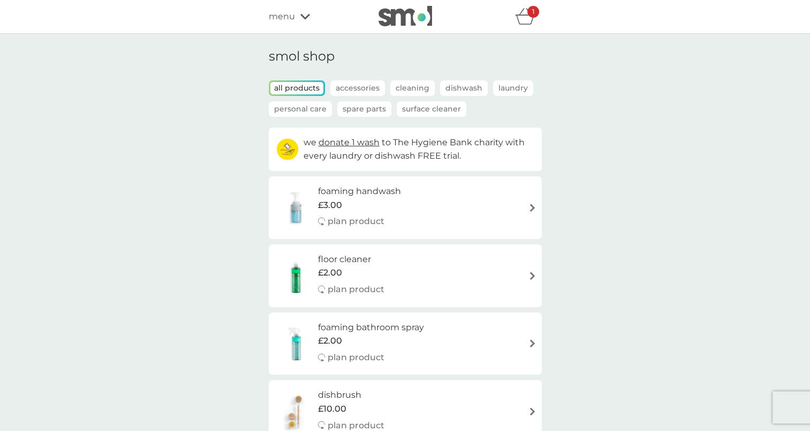
click at [524, 18] on icon "basket" at bounding box center [525, 16] width 20 height 17
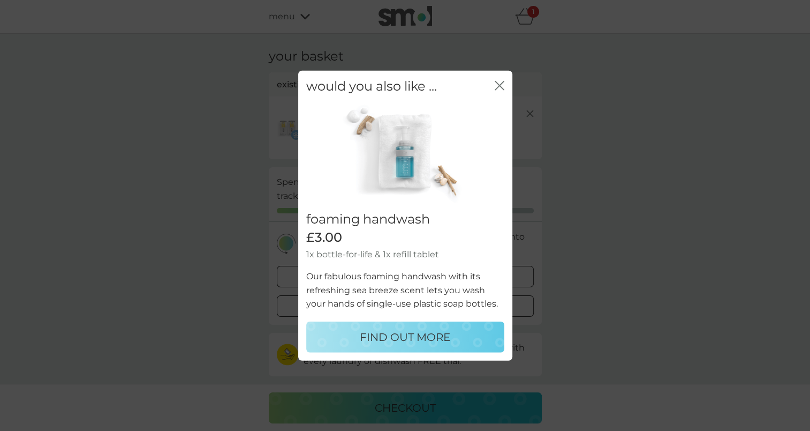
click at [499, 82] on icon "close" at bounding box center [500, 86] width 10 height 10
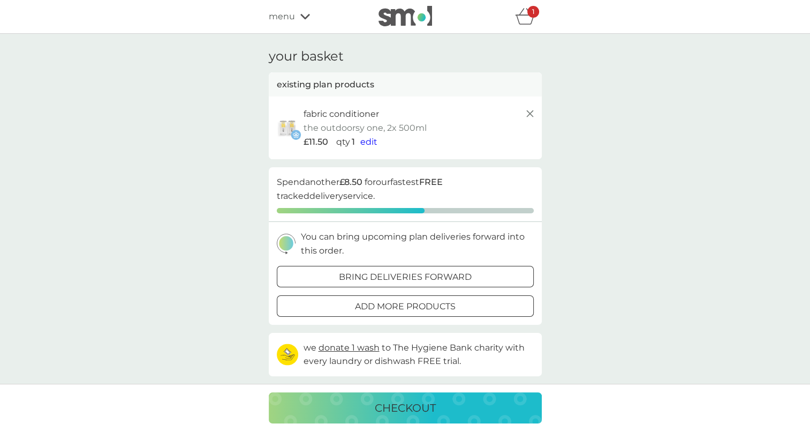
click at [531, 114] on line at bounding box center [529, 113] width 6 height 6
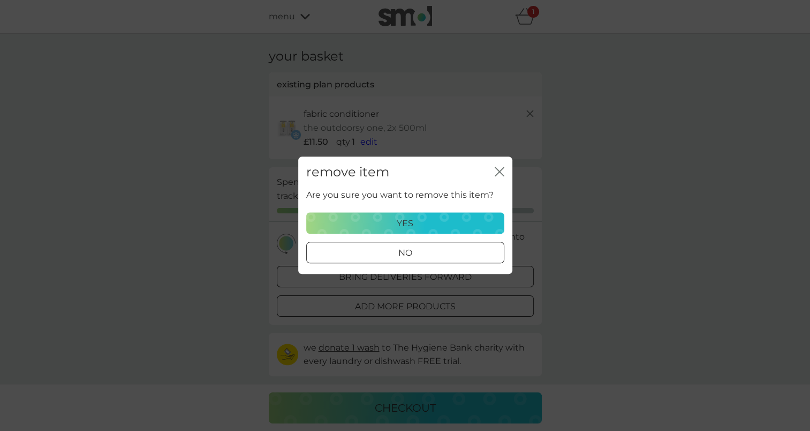
click at [433, 217] on div "yes" at bounding box center [405, 223] width 184 height 14
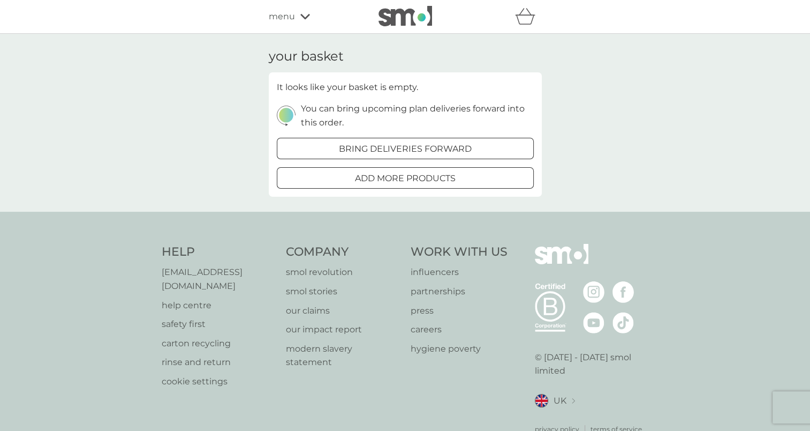
click at [395, 18] on img at bounding box center [406, 16] width 54 height 20
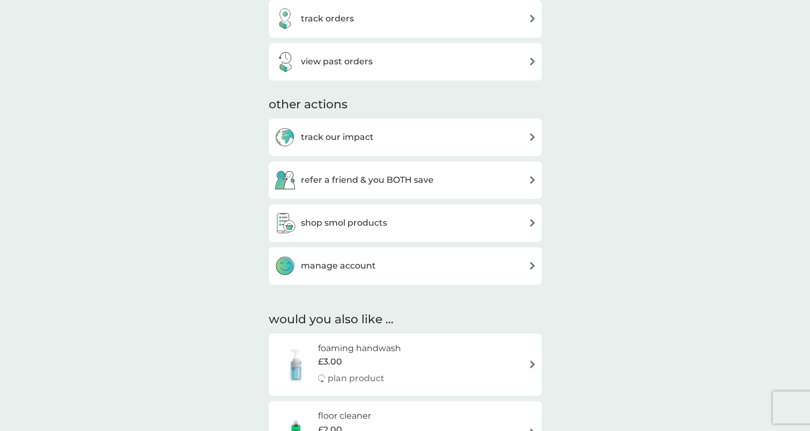
scroll to position [482, 0]
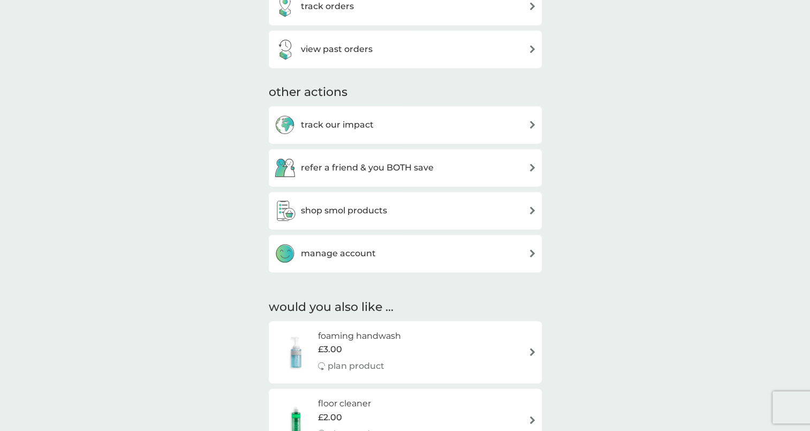
click at [531, 168] on img at bounding box center [533, 167] width 8 height 8
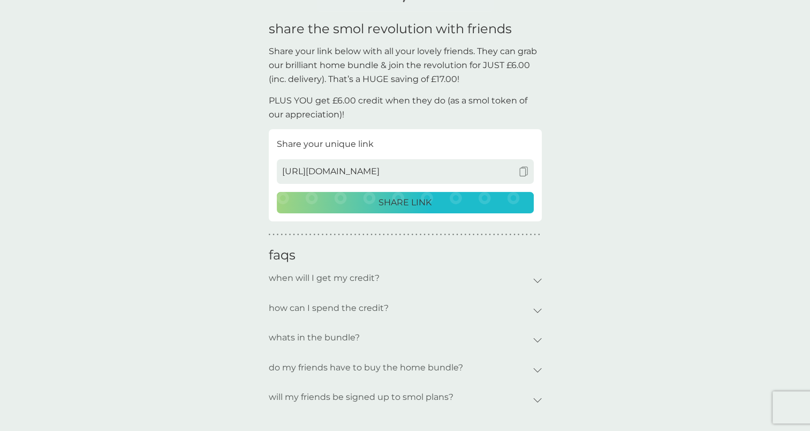
scroll to position [268, 0]
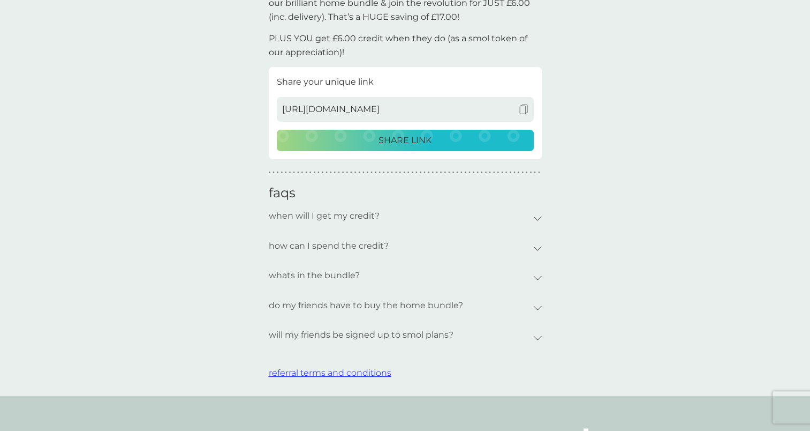
click at [534, 277] on icon at bounding box center [537, 278] width 7 height 4
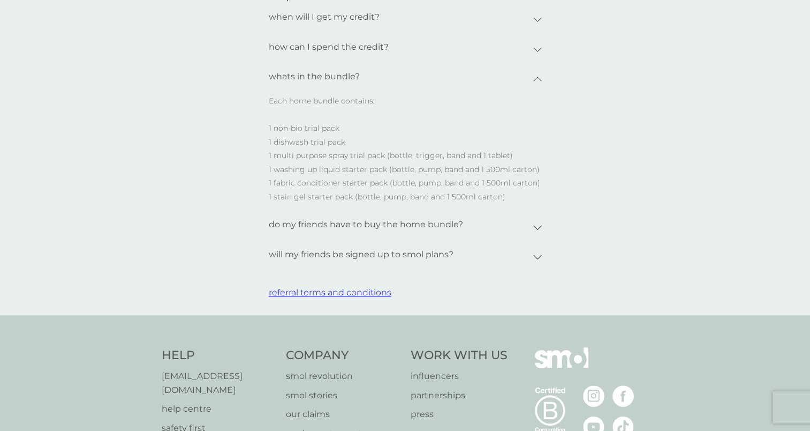
scroll to position [482, 0]
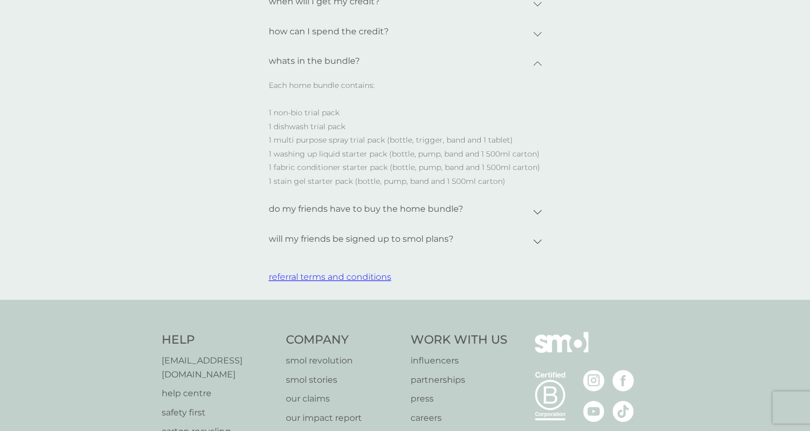
click at [535, 212] on icon at bounding box center [537, 211] width 9 height 5
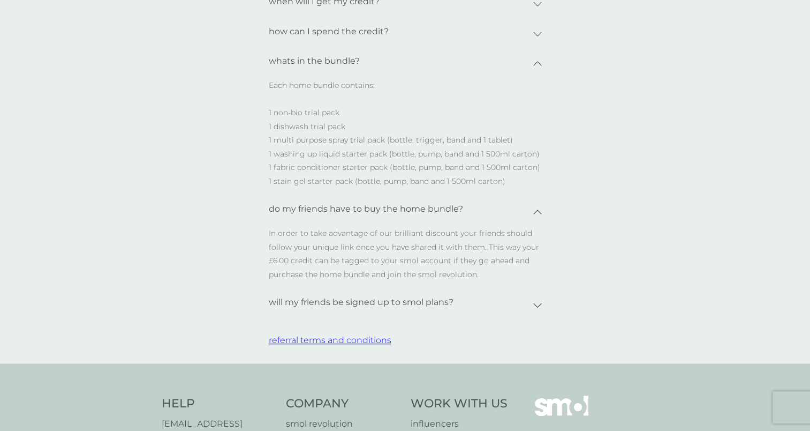
click at [537, 304] on icon at bounding box center [537, 305] width 9 height 5
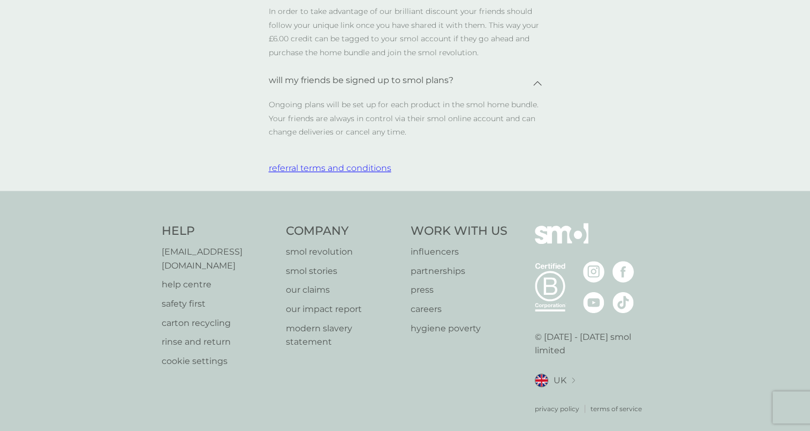
scroll to position [705, 0]
click at [320, 282] on p "our claims" at bounding box center [343, 289] width 114 height 14
